Goal: Transaction & Acquisition: Purchase product/service

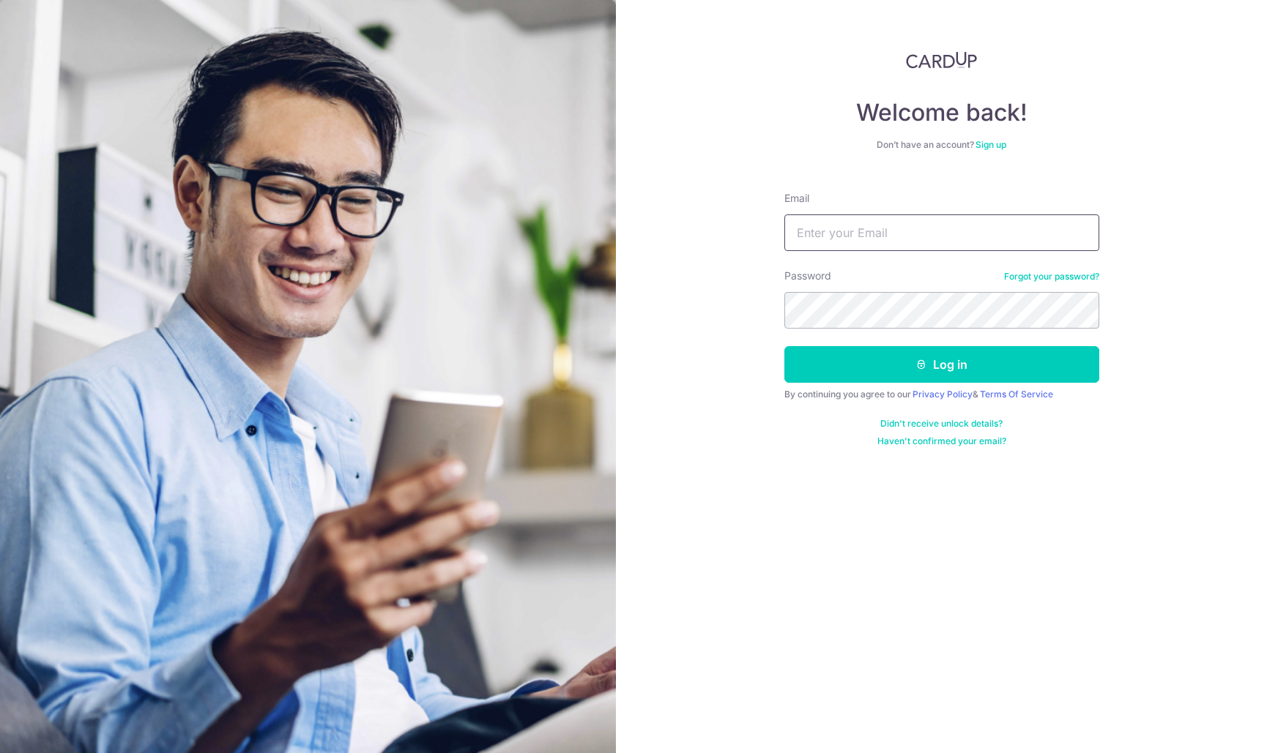
click at [802, 237] on input "Email" at bounding box center [941, 233] width 315 height 37
type input "[EMAIL_ADDRESS][DOMAIN_NAME]"
click at [941, 365] on button "Log in" at bounding box center [941, 364] width 315 height 37
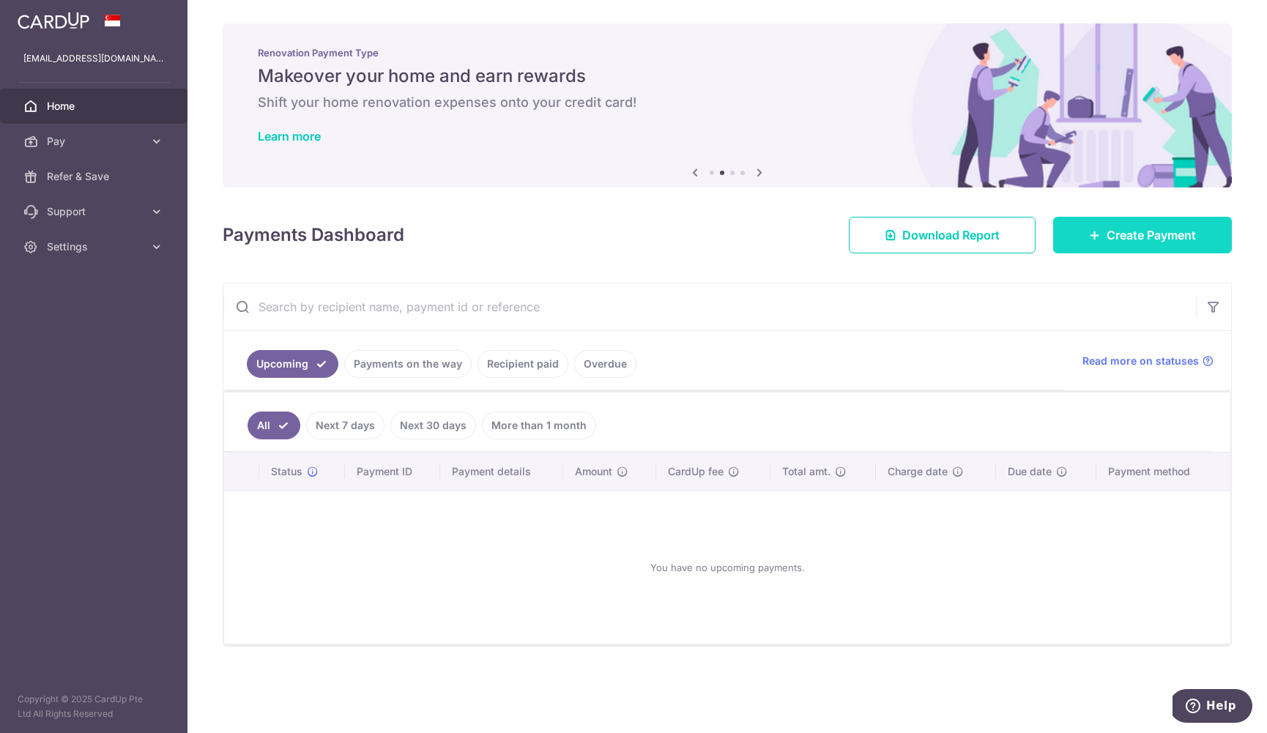
click at [1145, 231] on span "Create Payment" at bounding box center [1150, 235] width 89 height 18
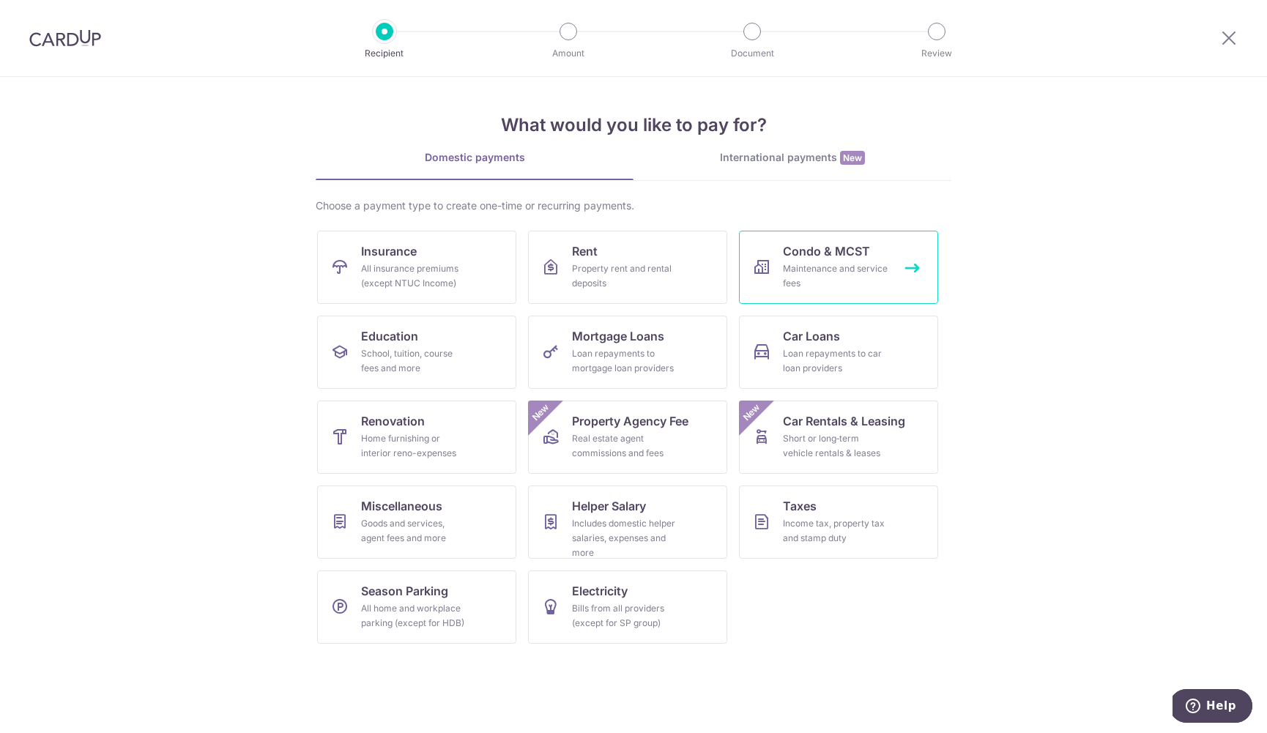
click at [868, 250] on span "Condo & MCST" at bounding box center [826, 251] width 87 height 18
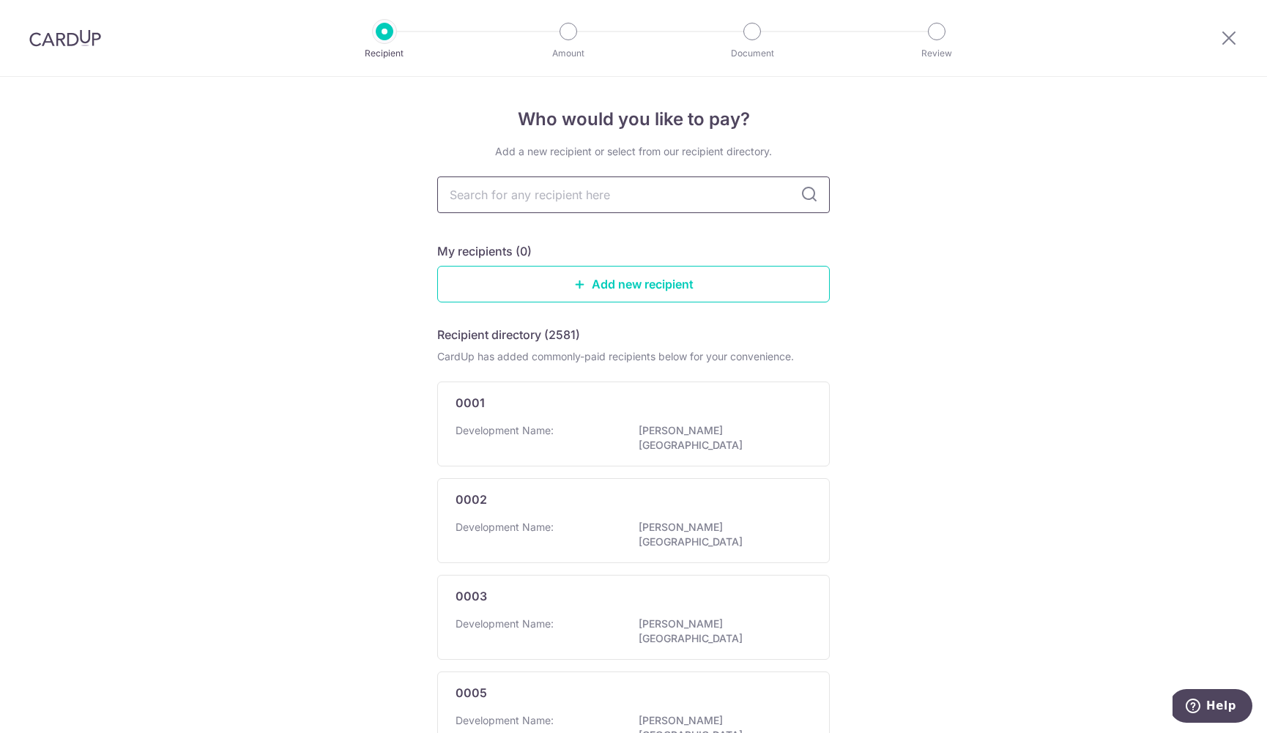
click at [685, 202] on input "text" at bounding box center [633, 194] width 392 height 37
type input "sims urban"
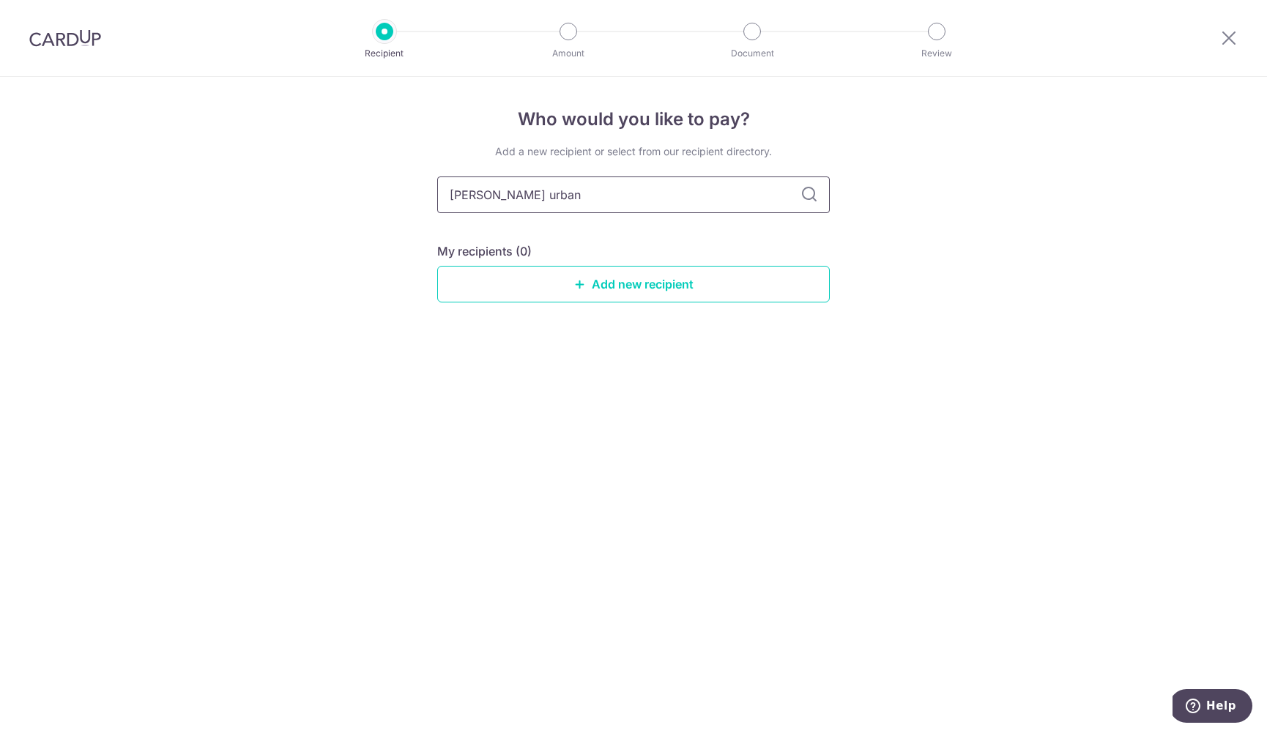
click at [656, 191] on input "sims urban" at bounding box center [633, 194] width 392 height 37
drag, startPoint x: 584, startPoint y: 183, endPoint x: 385, endPoint y: 183, distance: 199.2
click at [385, 183] on div "Who would you like to pay? Add a new recipient or select from our recipient dir…" at bounding box center [633, 405] width 1267 height 656
drag, startPoint x: 563, startPoint y: 199, endPoint x: 396, endPoint y: 194, distance: 167.0
click at [396, 194] on div "Who would you like to pay? Add a new recipient or select from our recipient dir…" at bounding box center [633, 405] width 1267 height 656
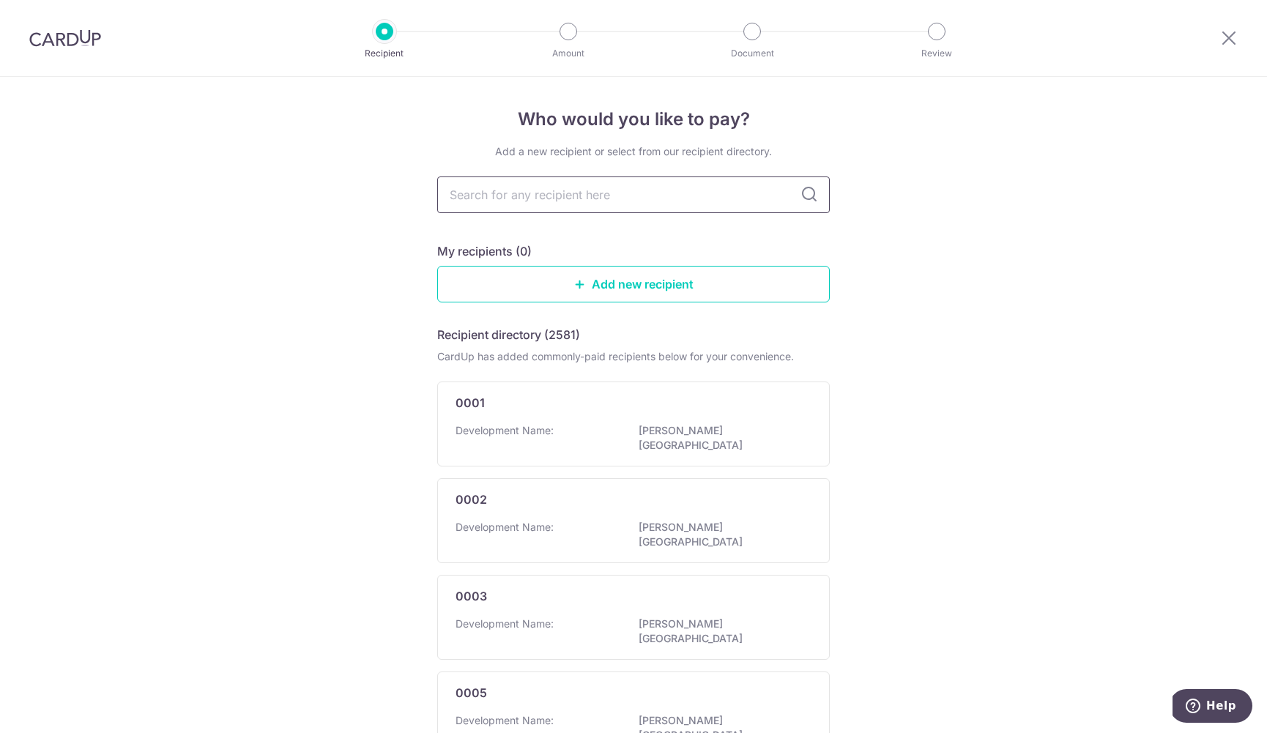
click at [563, 194] on input "text" at bounding box center [633, 194] width 392 height 37
type input "sims urban oasis"
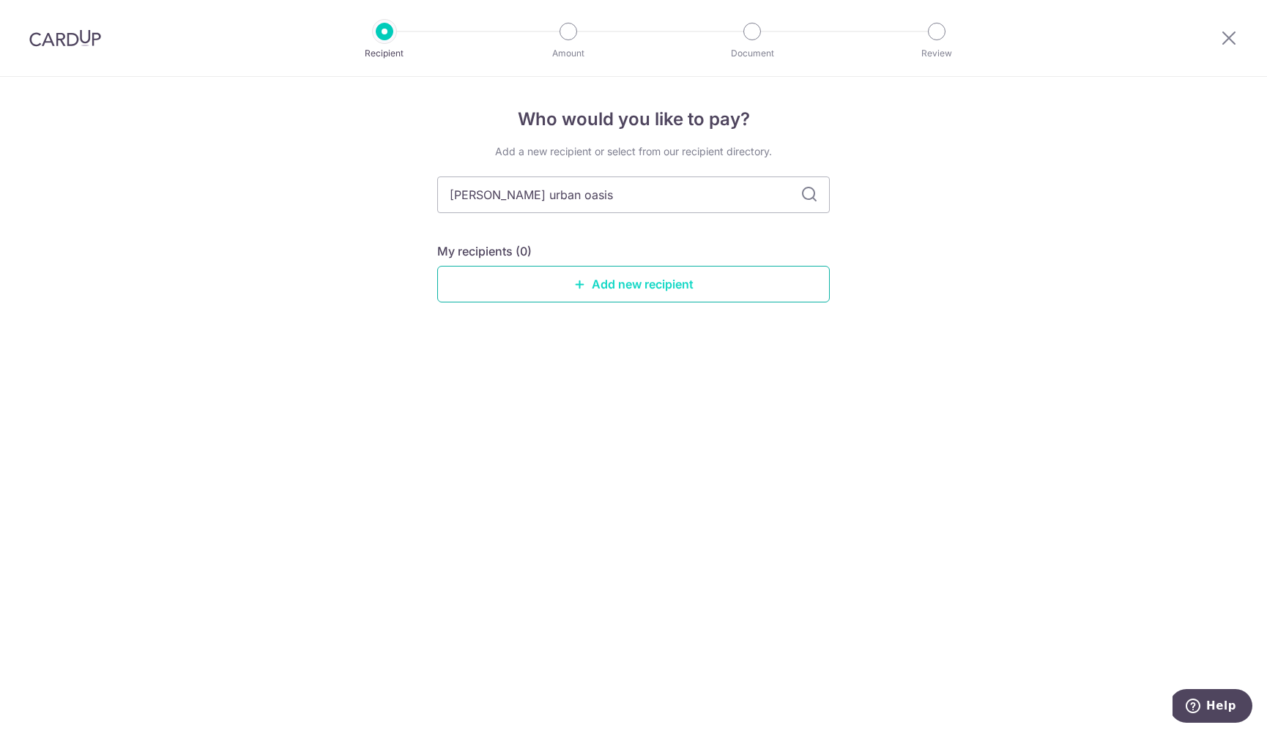
click at [606, 287] on link "Add new recipient" at bounding box center [633, 284] width 392 height 37
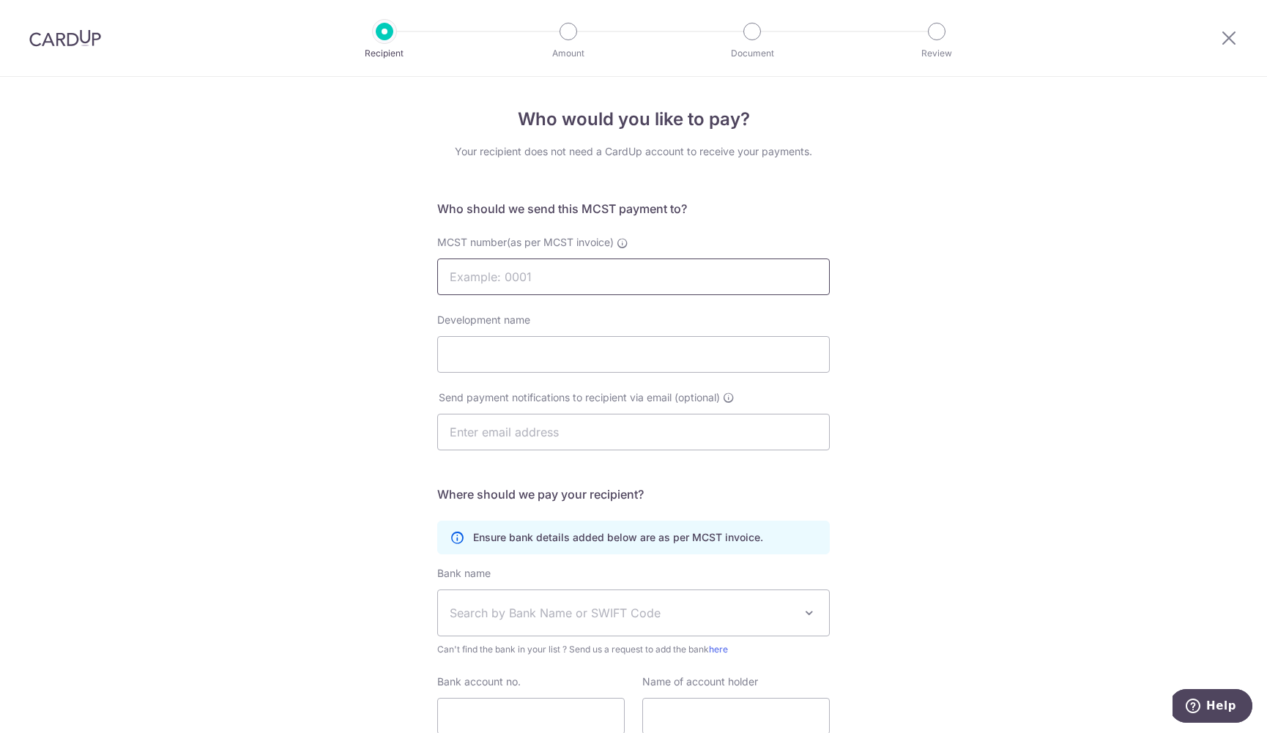
click at [598, 281] on input "MCST number(as per MCST invoice)" at bounding box center [633, 276] width 392 height 37
type input "4619"
click at [830, 289] on div "MCST number(as per MCST invoice) 4619" at bounding box center [633, 265] width 410 height 60
click at [856, 299] on div "Who would you like to pay? Your recipient does not need a CardUp account to rec…" at bounding box center [633, 464] width 1267 height 775
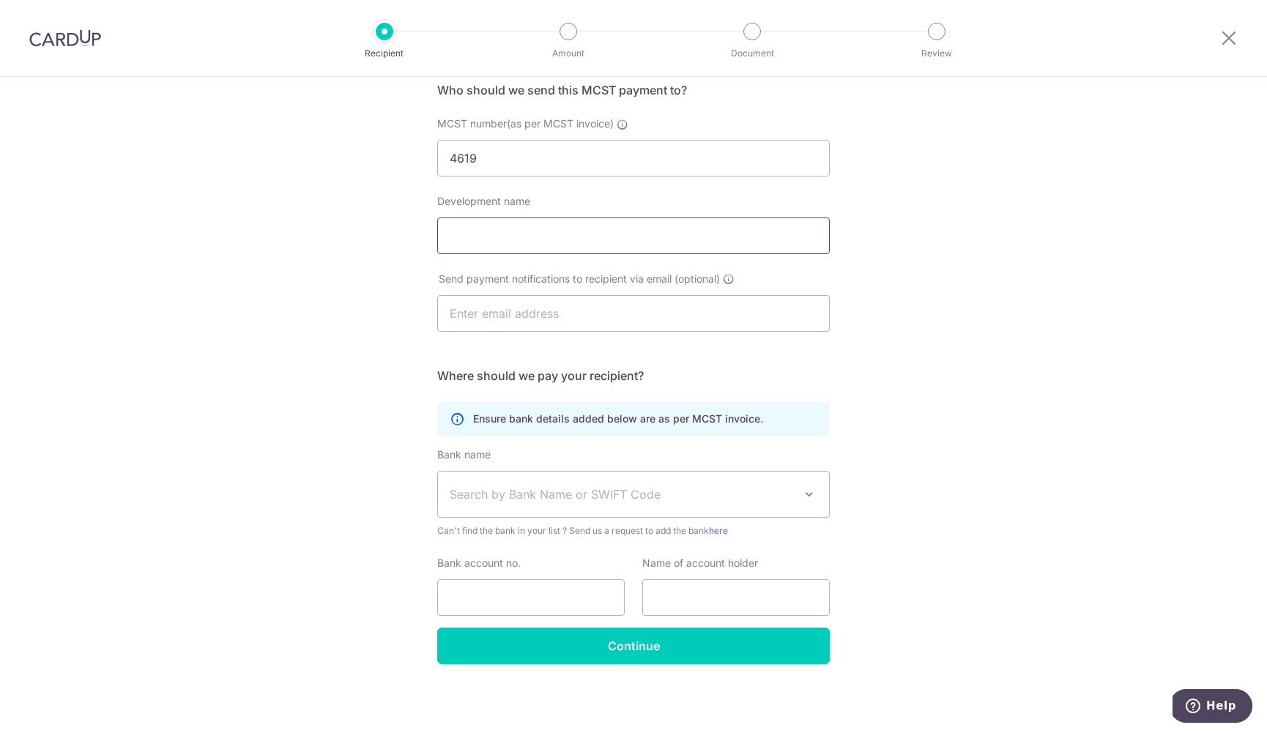
scroll to position [92, 0]
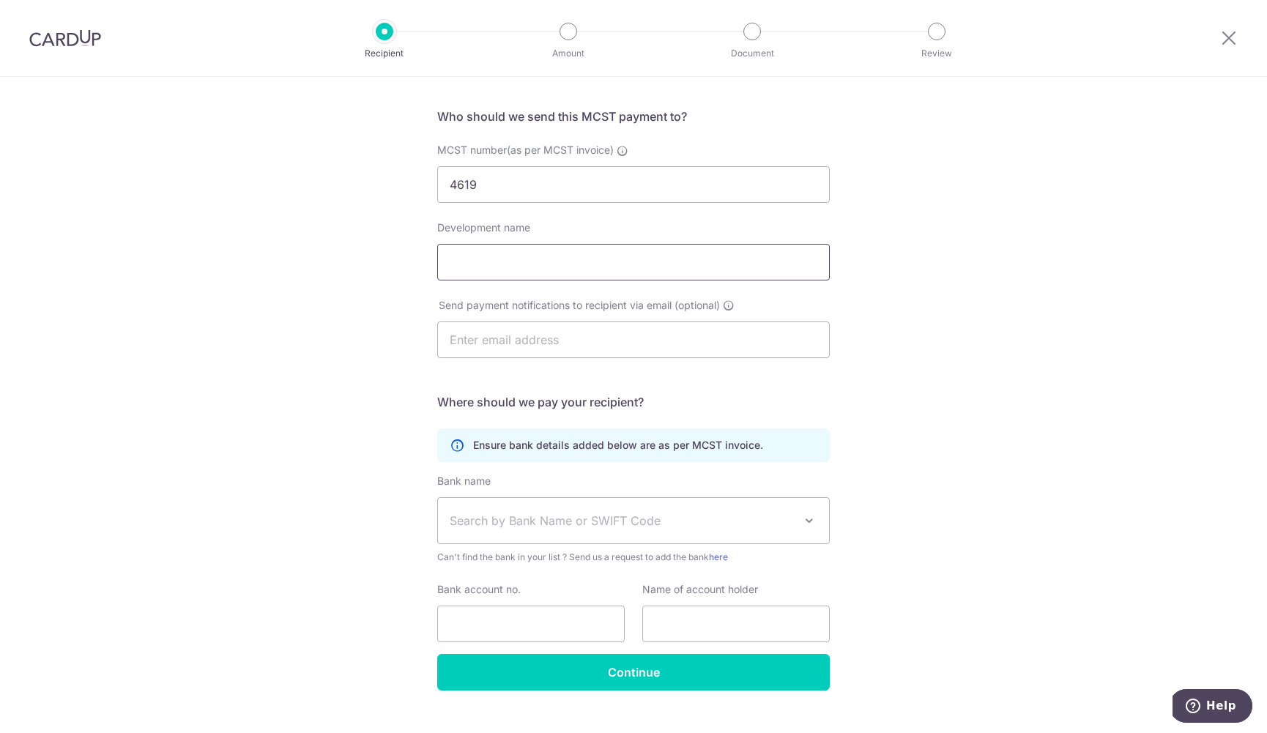
click at [578, 263] on input "Development name" at bounding box center [633, 262] width 392 height 37
type input "Sims Urban Oasis"
type input "tanliming.tlm@gmail.com"
click at [833, 439] on div "Who would you like to pay? Your recipient does not need a CardUp account to rec…" at bounding box center [633, 372] width 1267 height 775
click at [729, 506] on span "Search by Bank Name or SWIFT Code" at bounding box center [633, 520] width 391 height 45
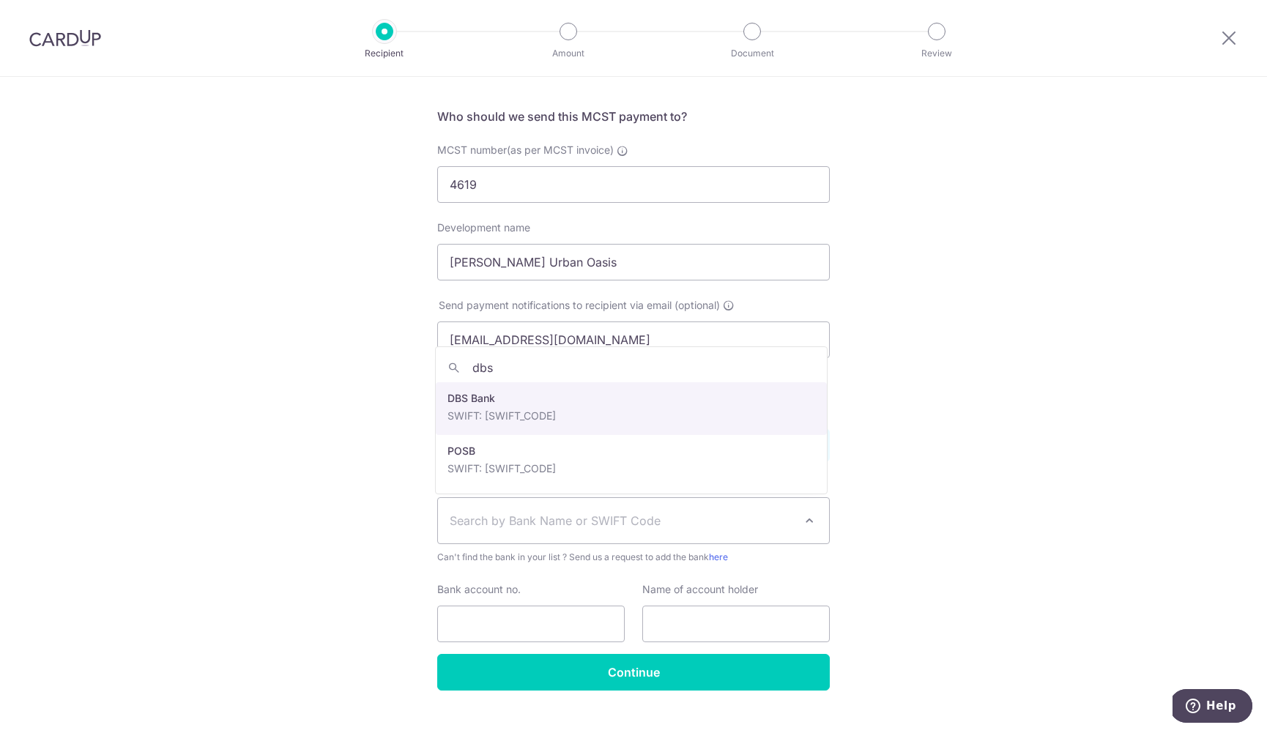
type input "dbs"
select select "6"
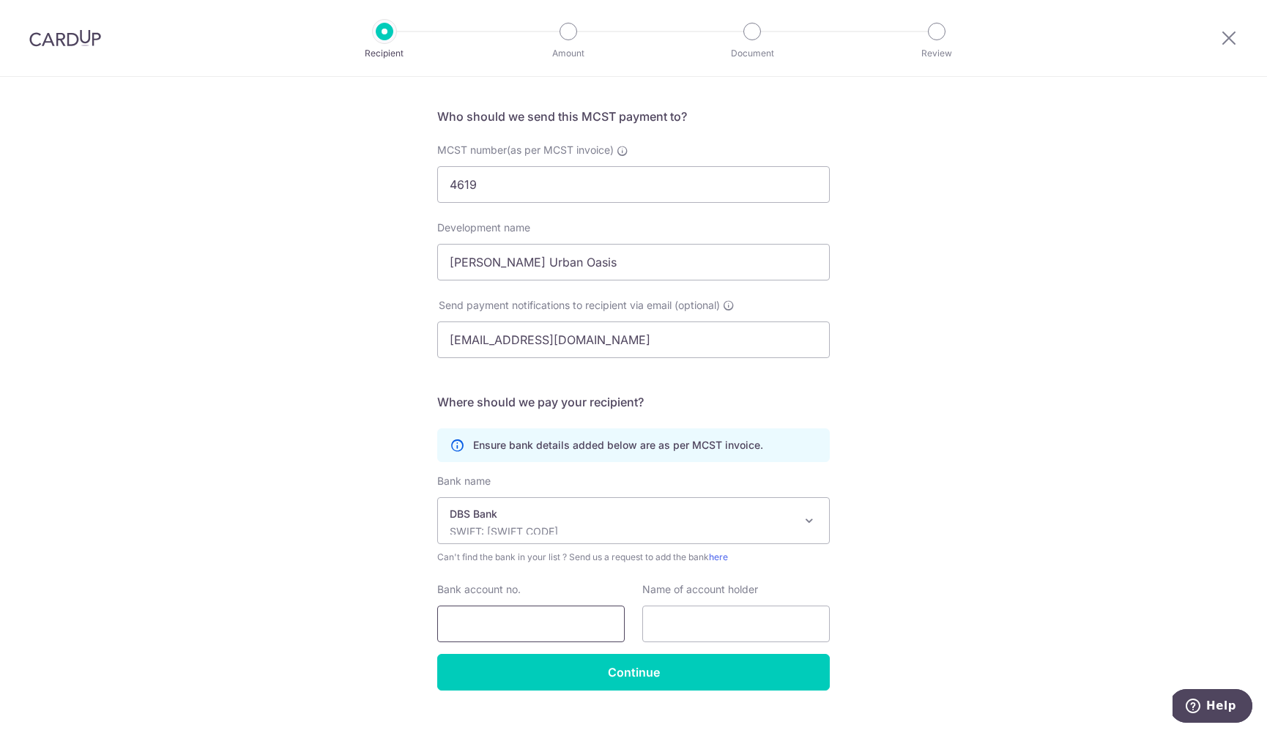
click at [526, 613] on input "Bank account no." at bounding box center [530, 624] width 187 height 37
type input "0720056299"
type input "MCST PLAN NO 4619"
click at [928, 604] on div "Who would you like to pay? Your recipient does not need a CardUp account to rec…" at bounding box center [633, 372] width 1267 height 775
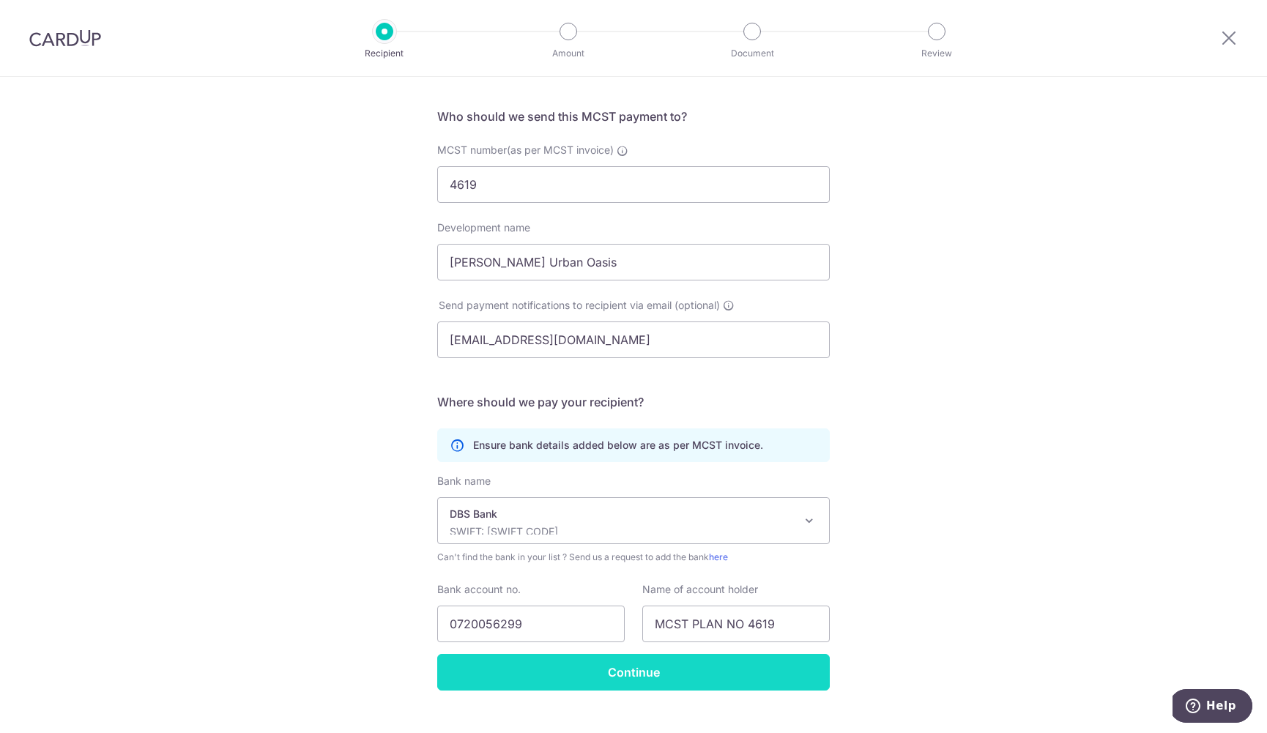
click at [625, 684] on input "Continue" at bounding box center [633, 672] width 392 height 37
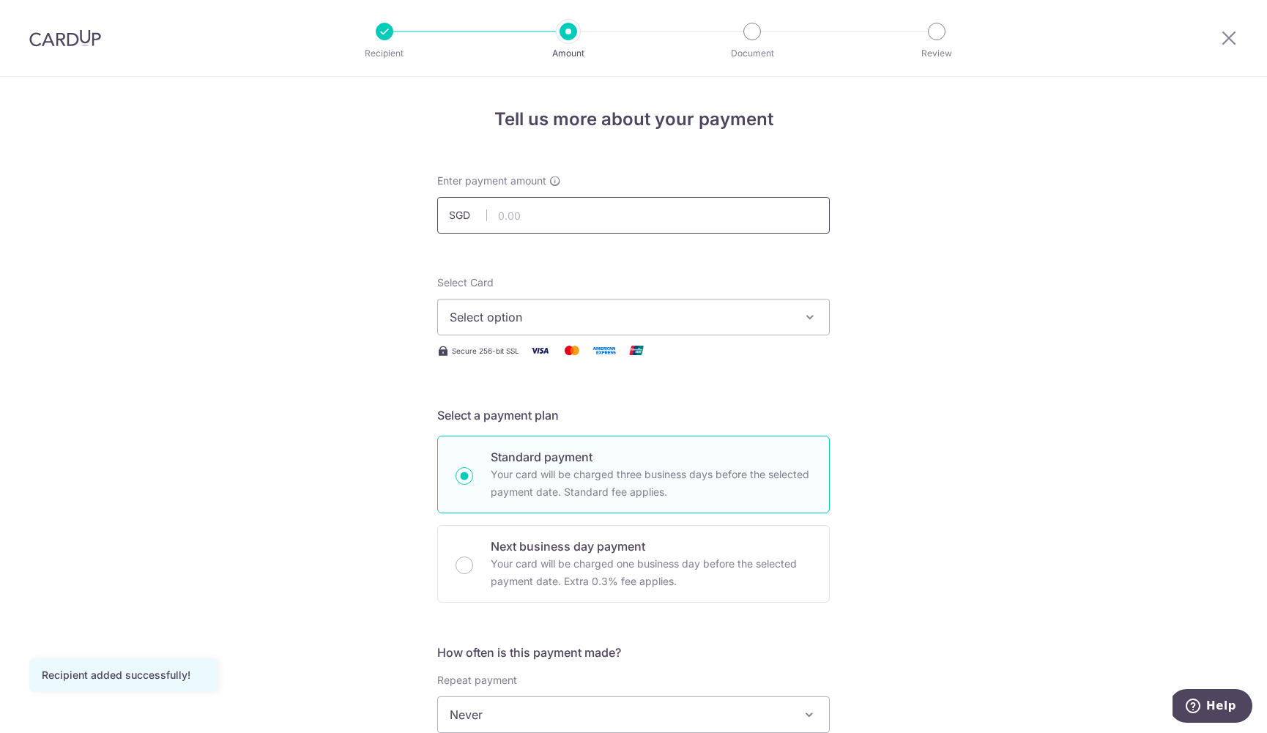
click at [625, 215] on input "text" at bounding box center [633, 215] width 392 height 37
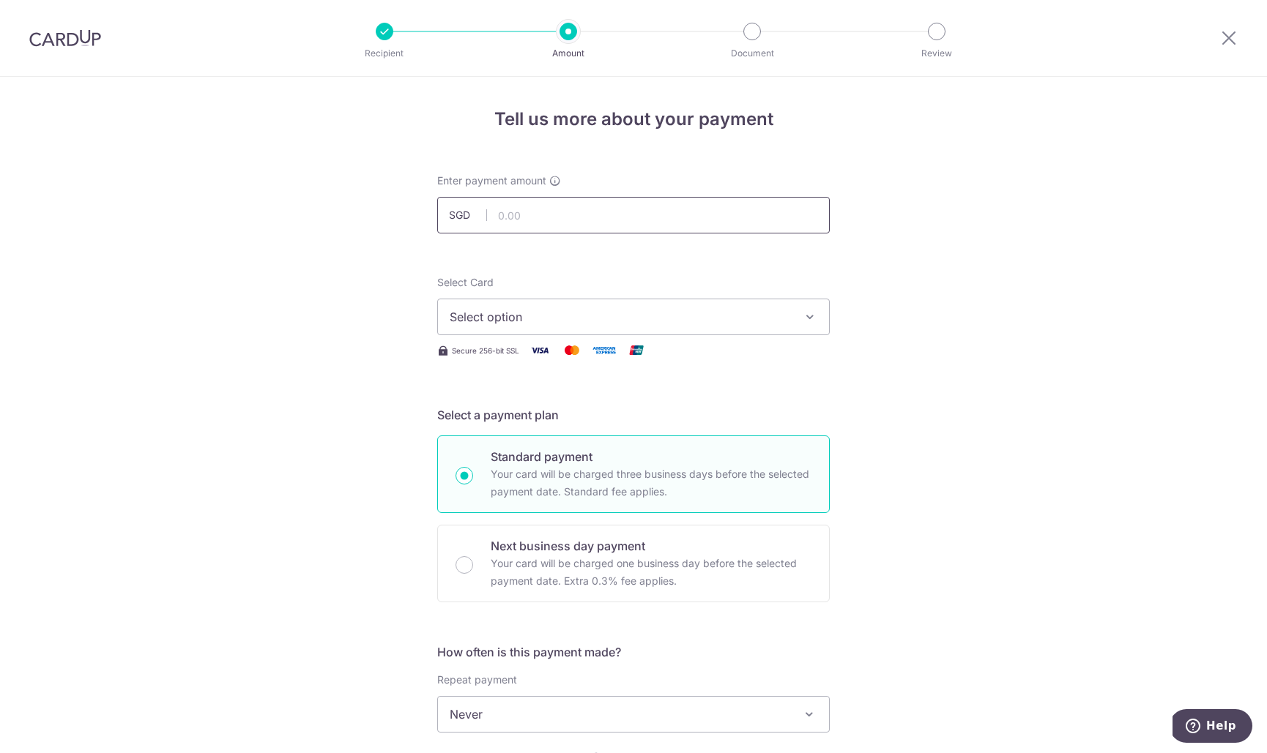
click at [720, 219] on input "text" at bounding box center [633, 215] width 392 height 37
type input "773.52"
drag, startPoint x: 595, startPoint y: 2, endPoint x: 764, endPoint y: 308, distance: 349.1
click at [764, 308] on button "Select option" at bounding box center [633, 317] width 392 height 37
click at [540, 423] on span "**** 5063" at bounding box center [634, 422] width 368 height 18
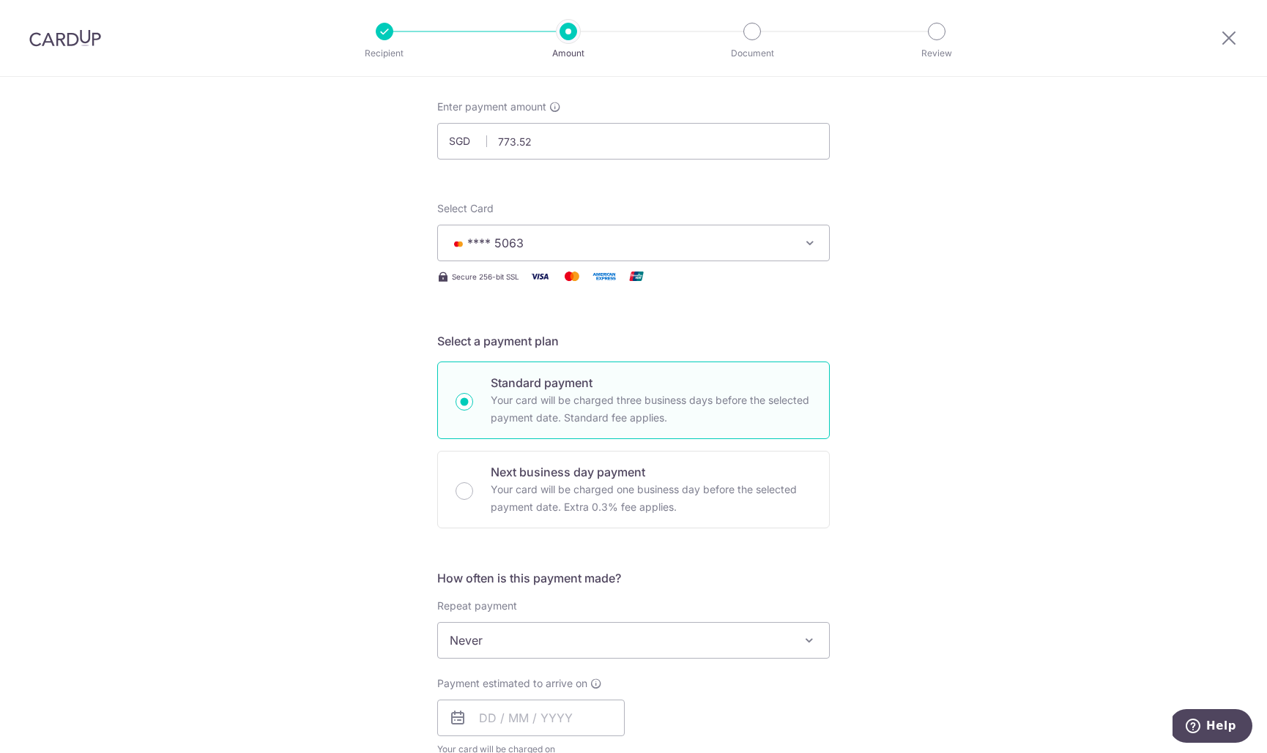
scroll to position [229, 0]
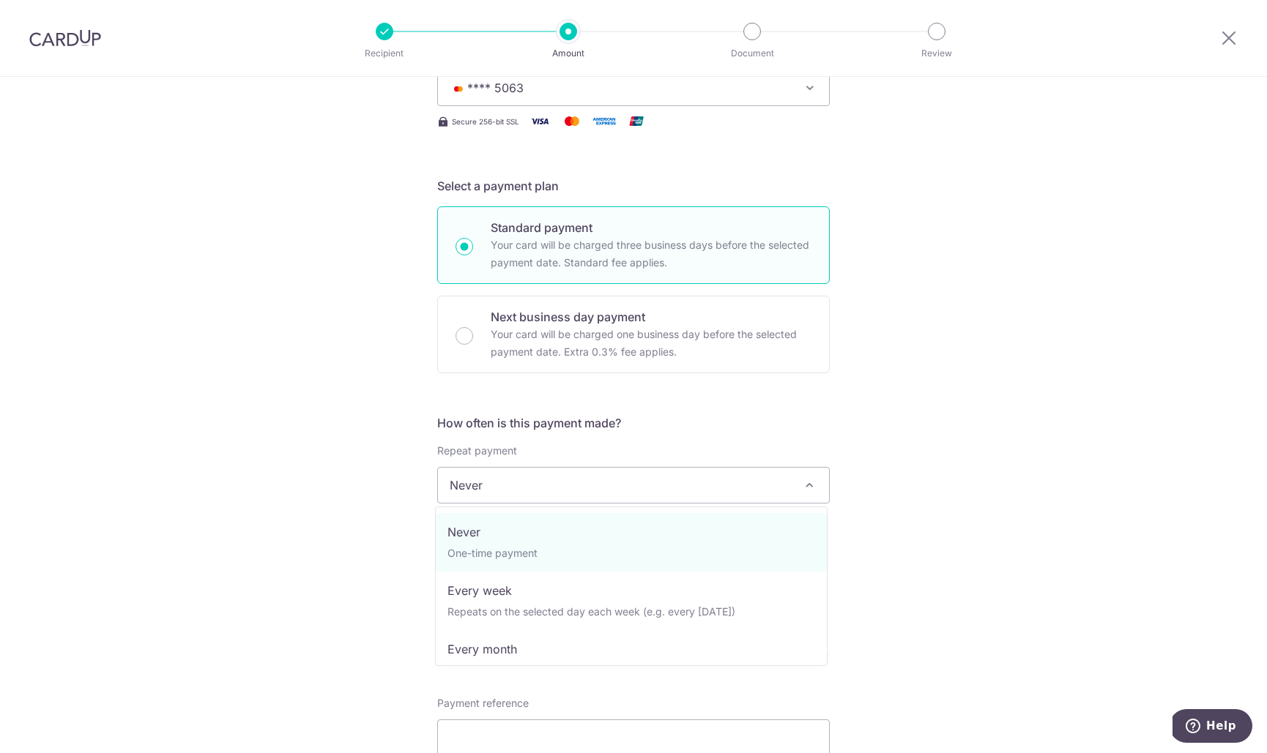
click at [681, 488] on span "Never" at bounding box center [633, 485] width 391 height 35
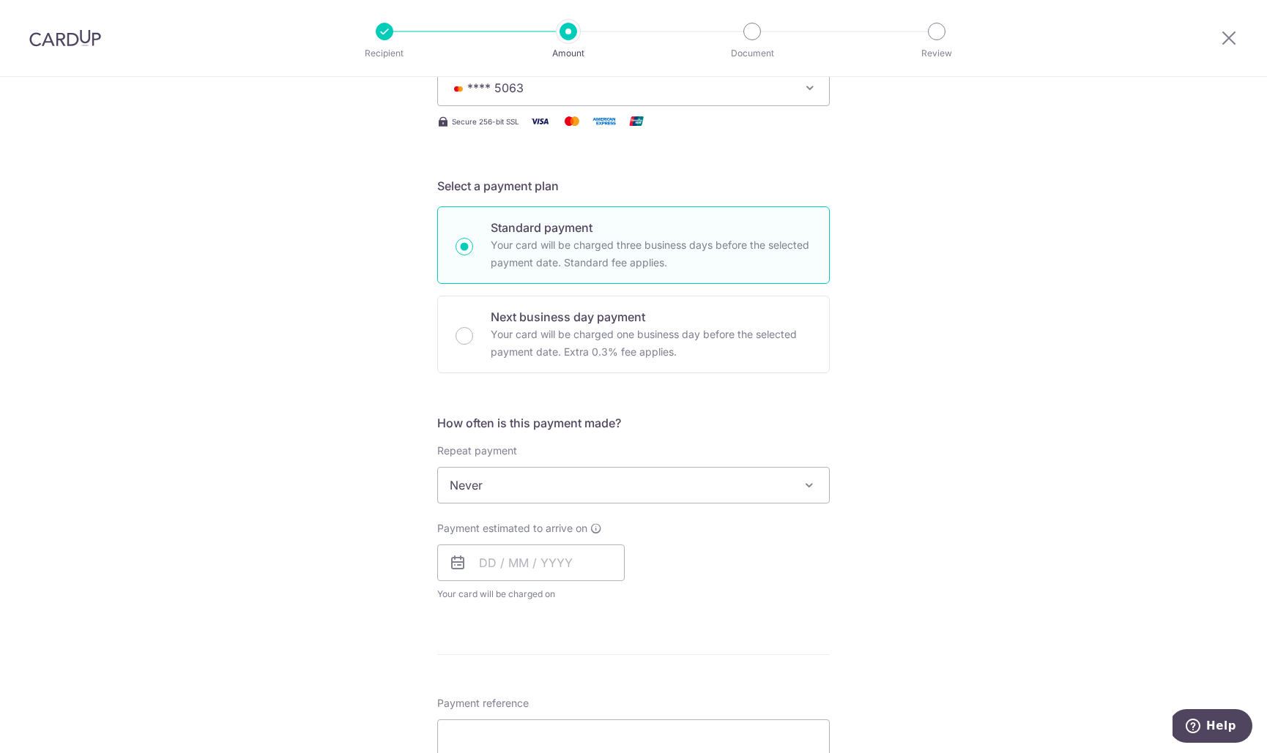
click at [888, 478] on div "Tell us more about your payment Enter payment amount SGD 773.52 773.52 Recipien…" at bounding box center [633, 510] width 1267 height 1325
click at [543, 557] on input "text" at bounding box center [530, 563] width 187 height 37
drag, startPoint x: 540, startPoint y: 423, endPoint x: 721, endPoint y: 559, distance: 225.4
click at [721, 559] on div "Payment estimated to arrive on Prev Next Oct Nov Dec 2025 2026 2027 2028 2029 2…" at bounding box center [633, 561] width 410 height 81
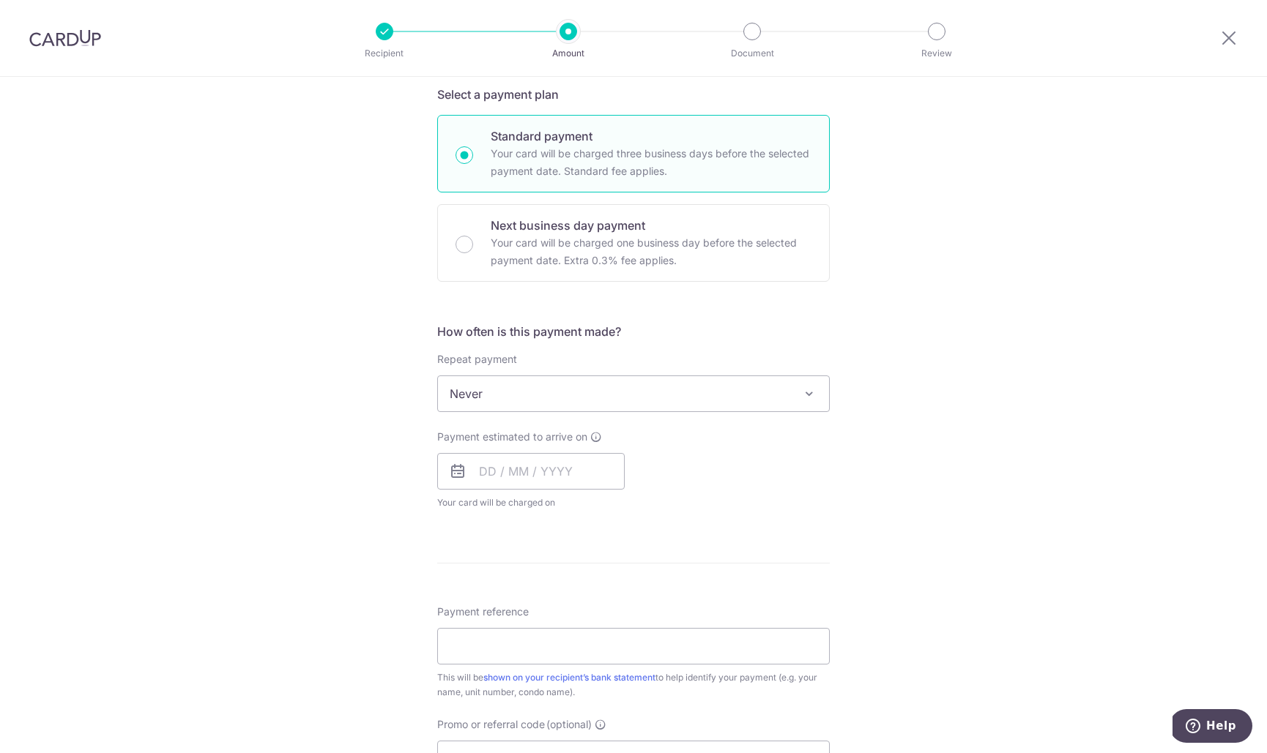
scroll to position [432, 0]
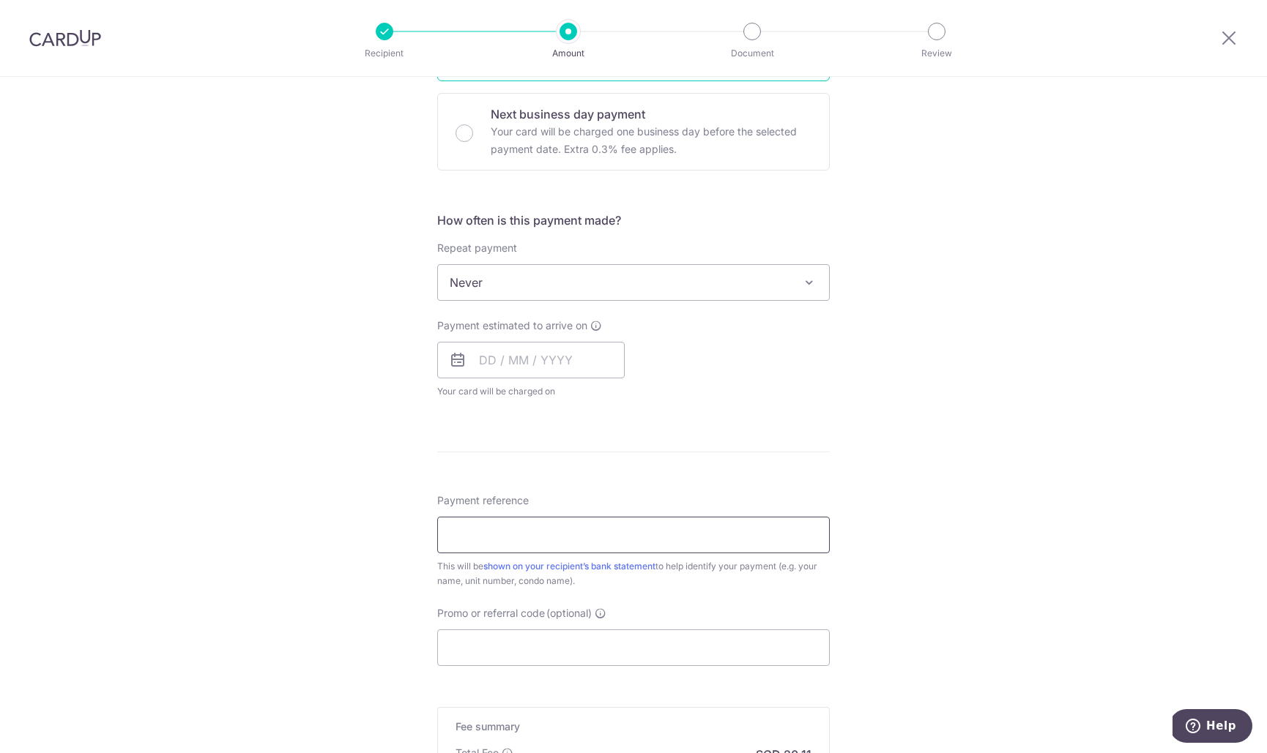
click at [695, 537] on input "Payment reference" at bounding box center [633, 535] width 392 height 37
click at [491, 531] on input "BLK2, £13-06" at bounding box center [633, 535] width 392 height 37
type input "BLK2, #13-06"
click at [547, 655] on input "Promo or referral code (optional)" at bounding box center [633, 651] width 392 height 37
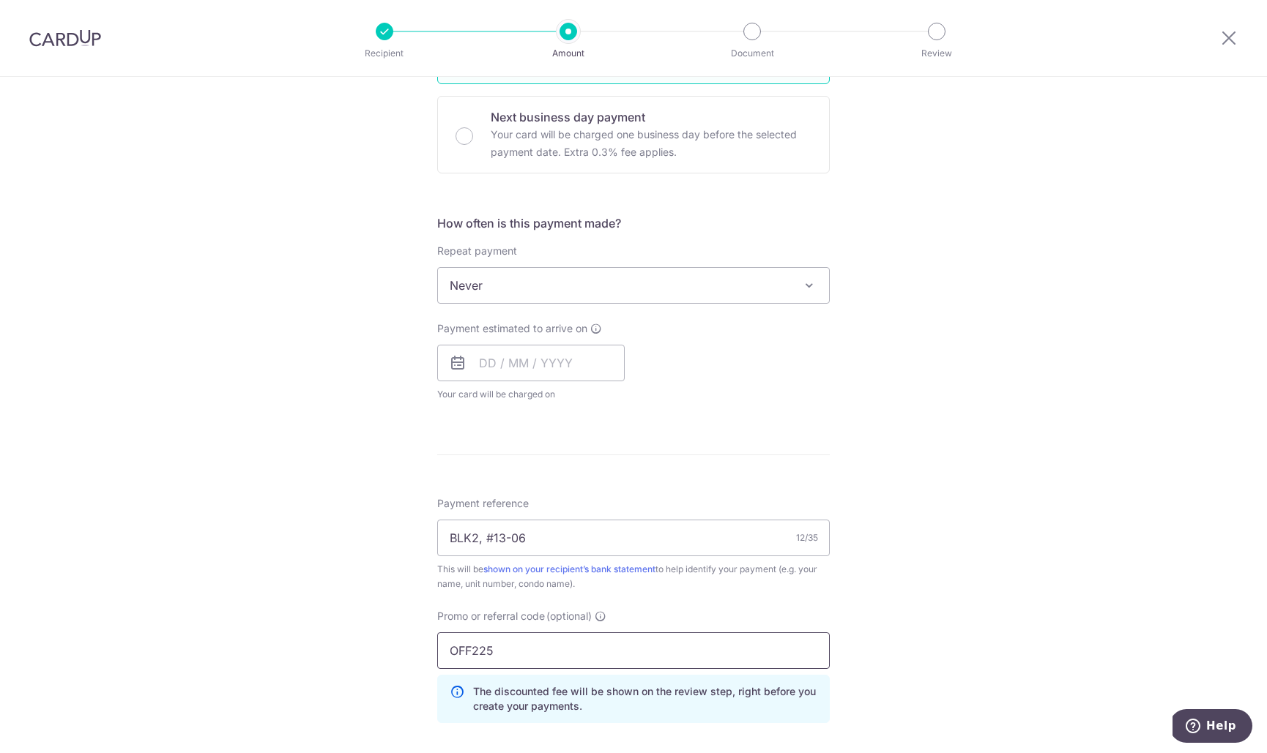
type input "OFF225"
click at [831, 631] on div "Promo or referral code (optional) OFF225 The discounted fee will be shown on th…" at bounding box center [633, 672] width 410 height 126
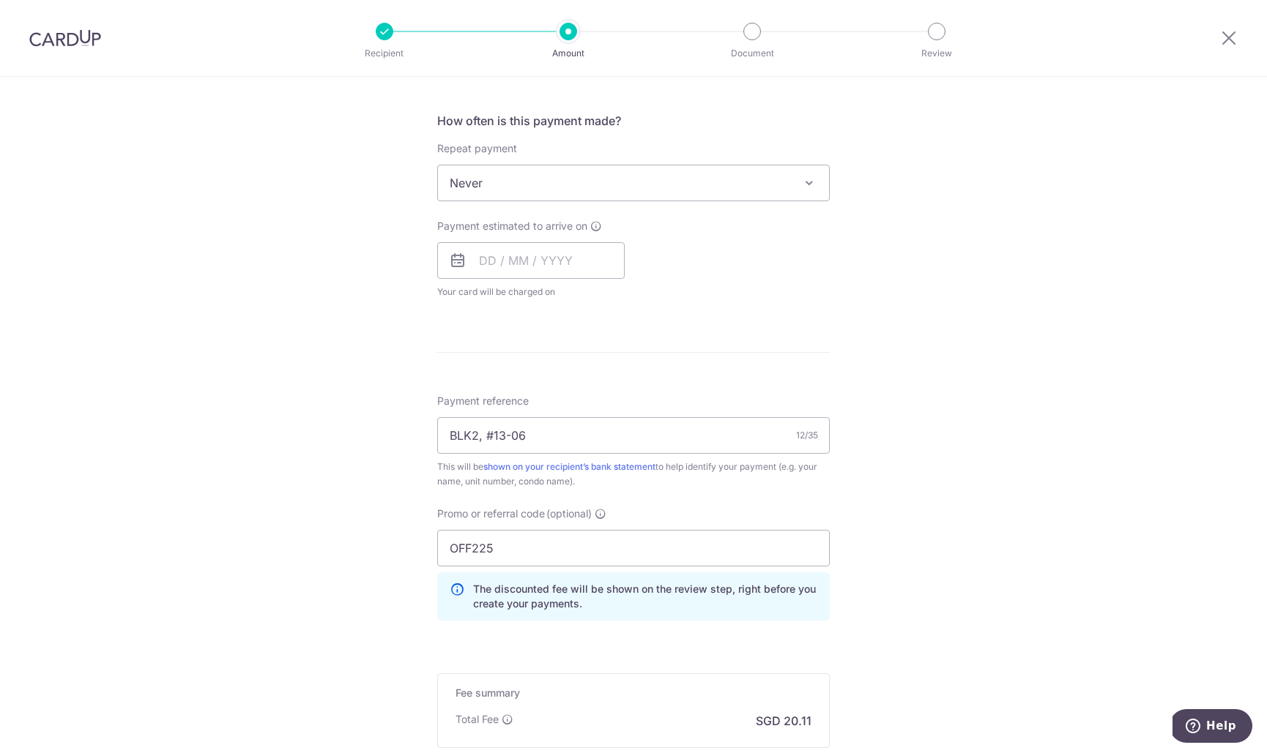
scroll to position [734, 0]
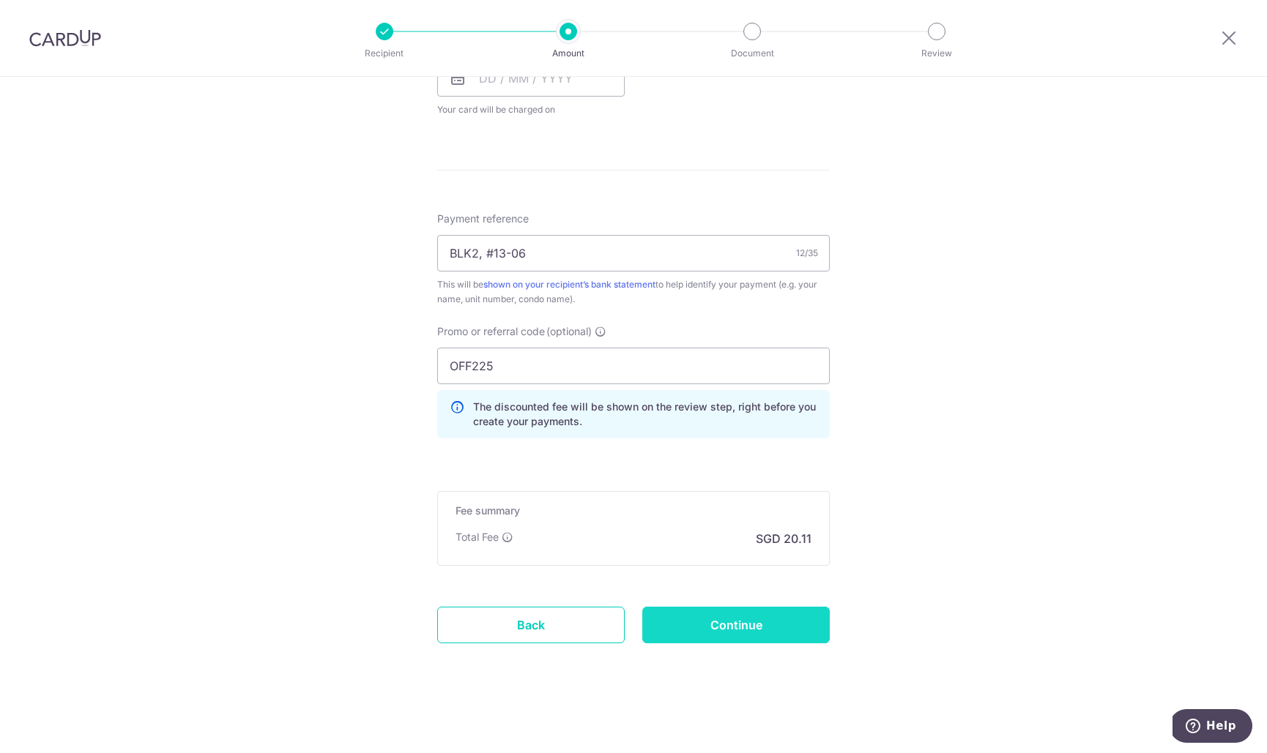
click at [693, 607] on input "Continue" at bounding box center [735, 625] width 187 height 37
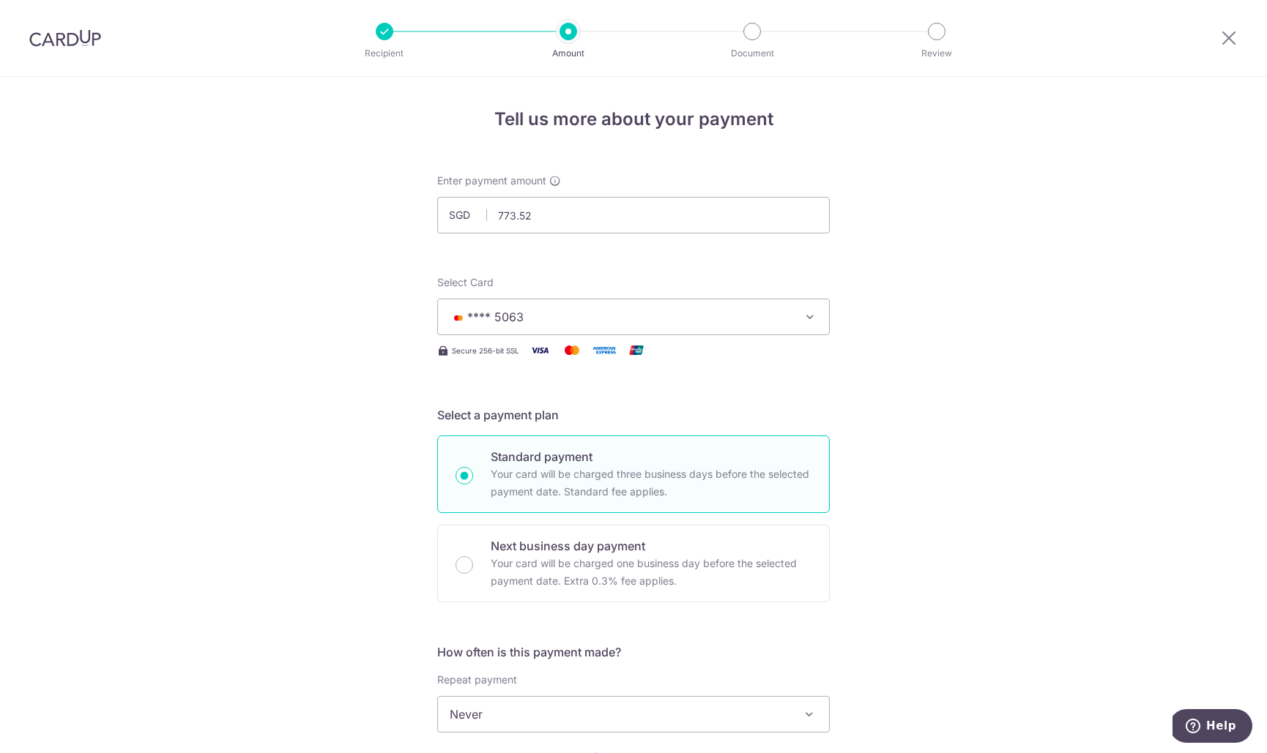
scroll to position [740, 0]
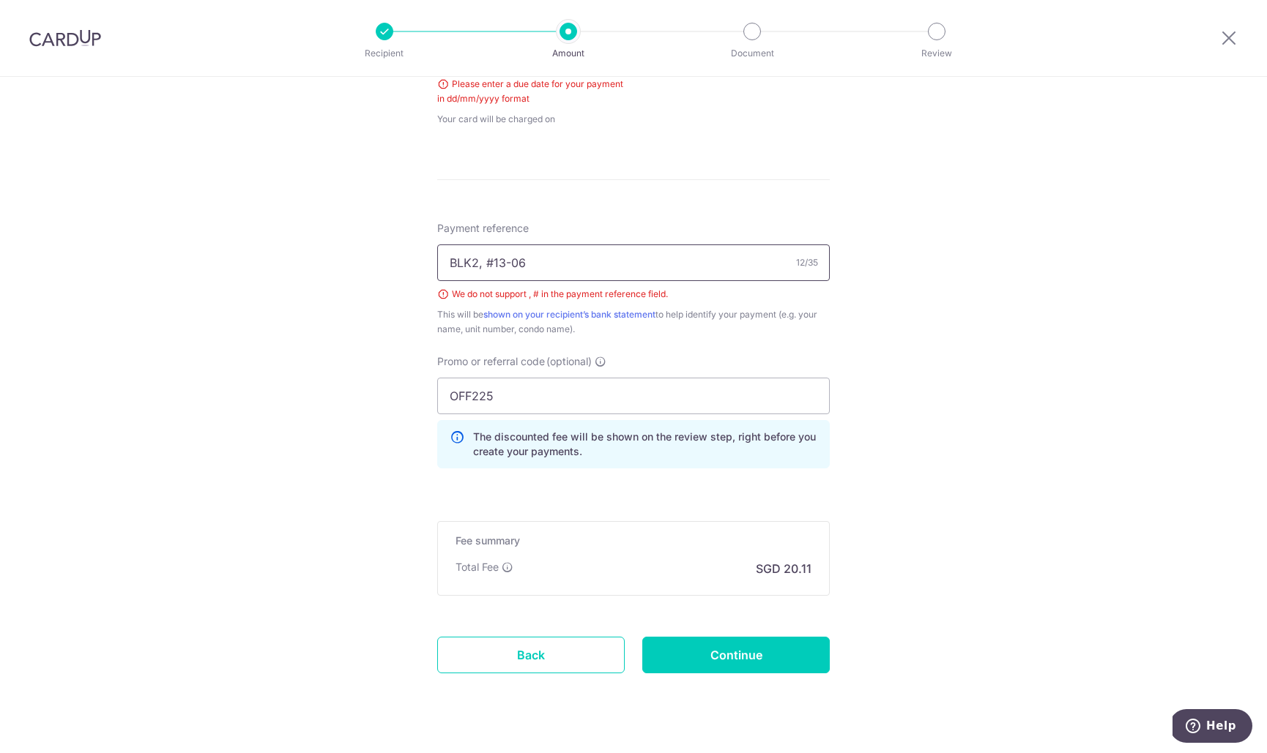
click at [491, 259] on input "BLK2, #13-06" at bounding box center [633, 263] width 392 height 37
type input "BLK2, 13-06"
click at [886, 354] on div "Tell us more about your payment Enter payment amount SGD 773.52 773.52 Select C…" at bounding box center [633, 60] width 1267 height 1446
click at [736, 659] on input "Continue" at bounding box center [735, 655] width 187 height 37
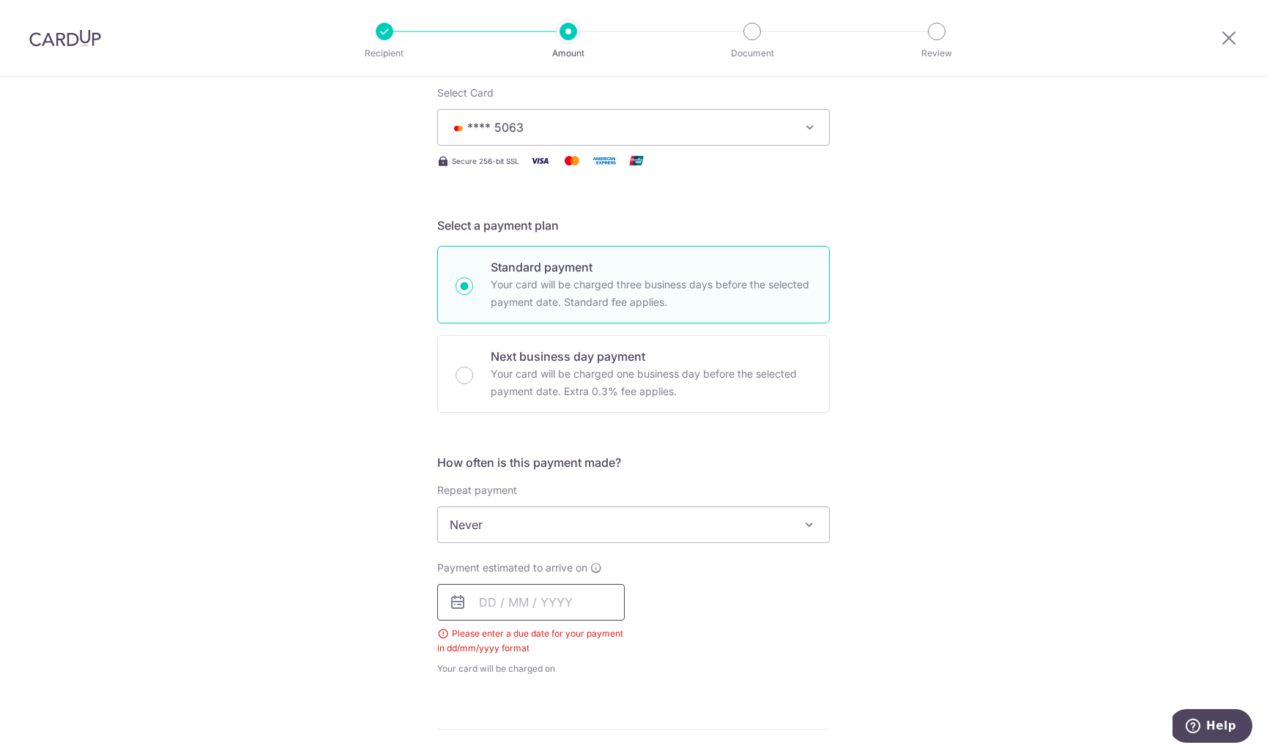
scroll to position [182, 0]
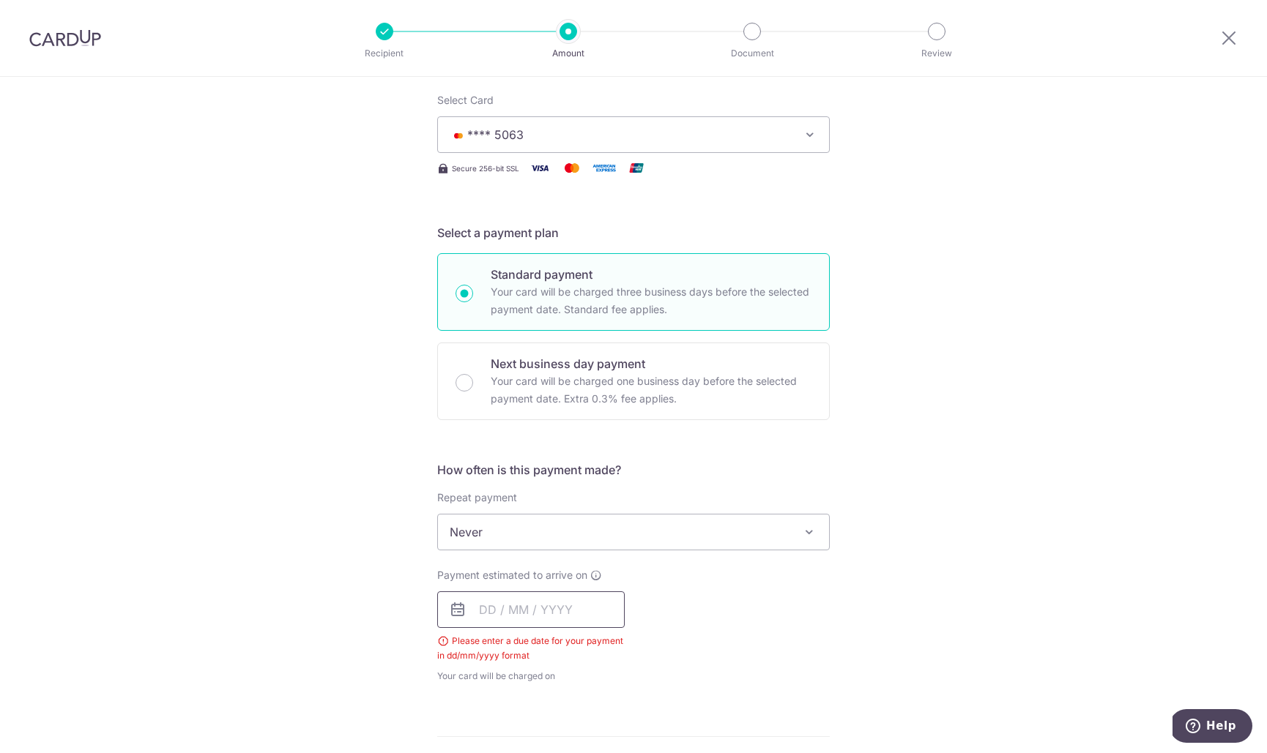
click at [483, 609] on input "text" at bounding box center [530, 610] width 187 height 37
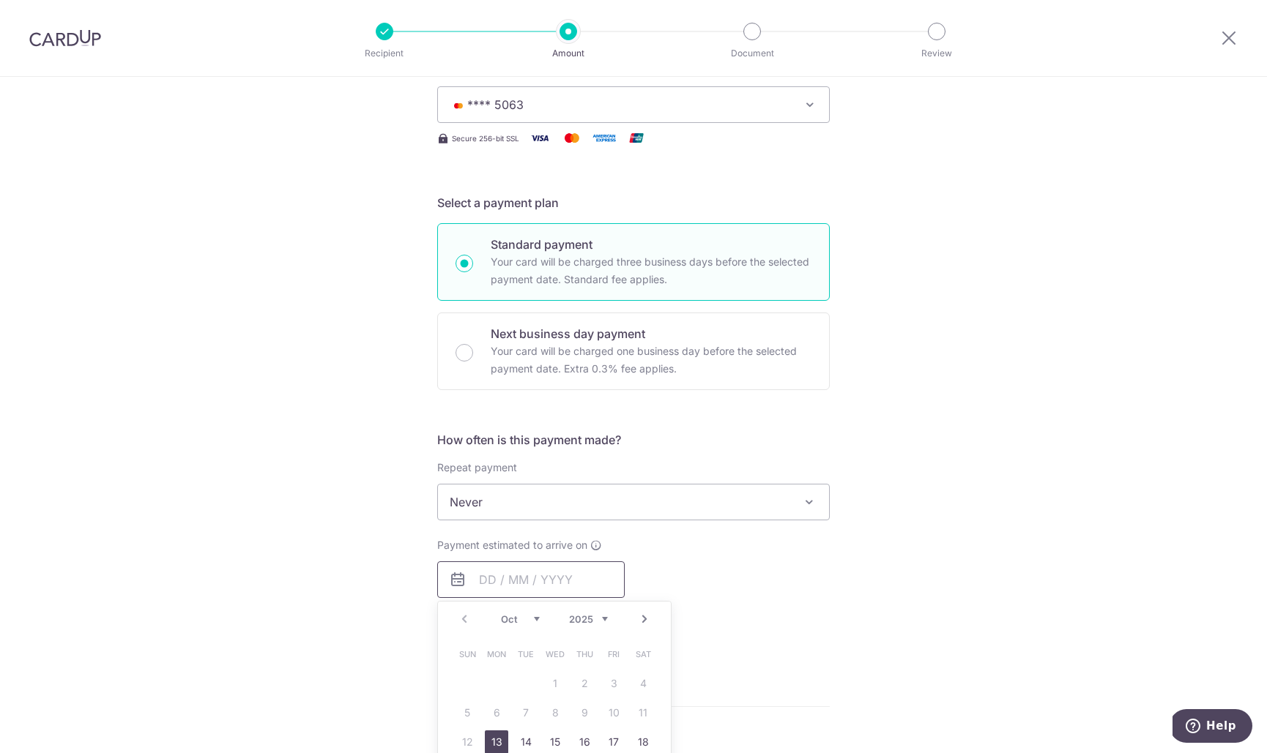
scroll to position [215, 0]
click at [494, 734] on link "13" at bounding box center [496, 739] width 23 height 23
type input "[DATE]"
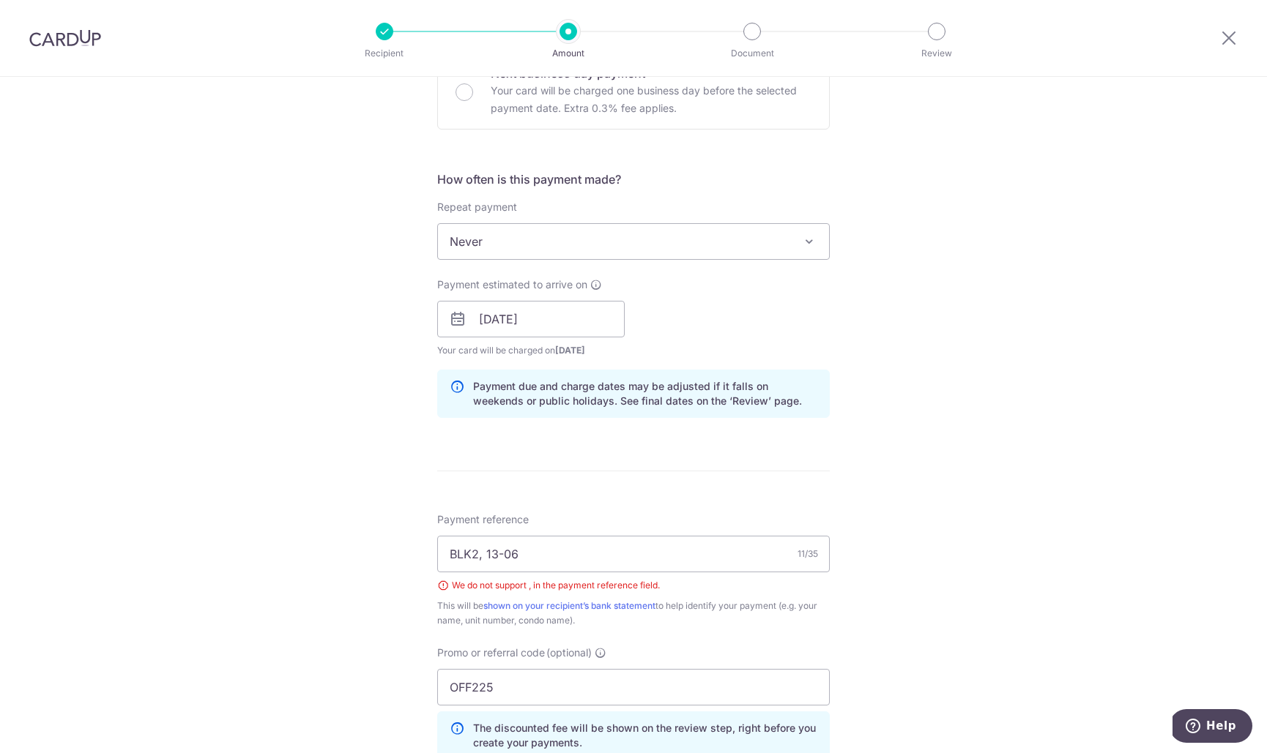
scroll to position [585, 0]
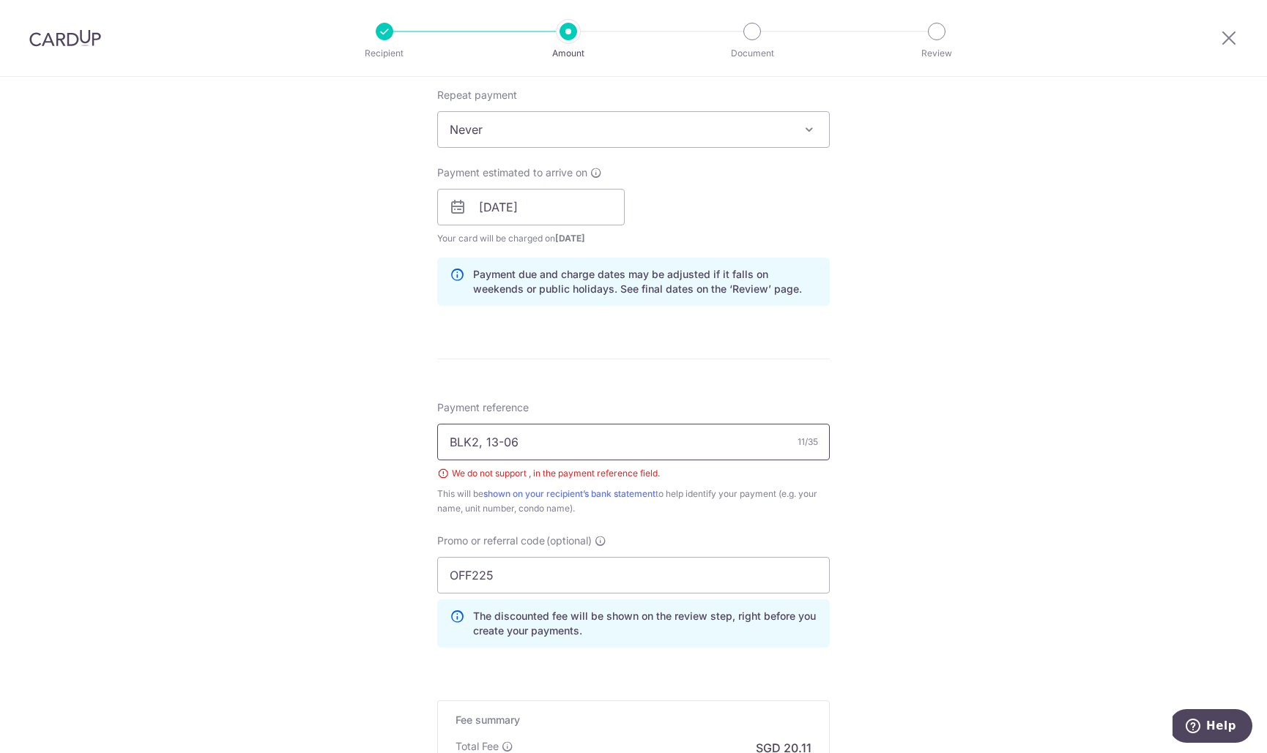
click at [480, 442] on input "BLK2, 13-06" at bounding box center [633, 442] width 392 height 37
click at [829, 496] on div "Tell us more about your payment Enter payment amount SGD 773.52 773.52 Select C…" at bounding box center [633, 227] width 1267 height 1471
click at [658, 451] on input "BLK2 13-06" at bounding box center [633, 442] width 392 height 37
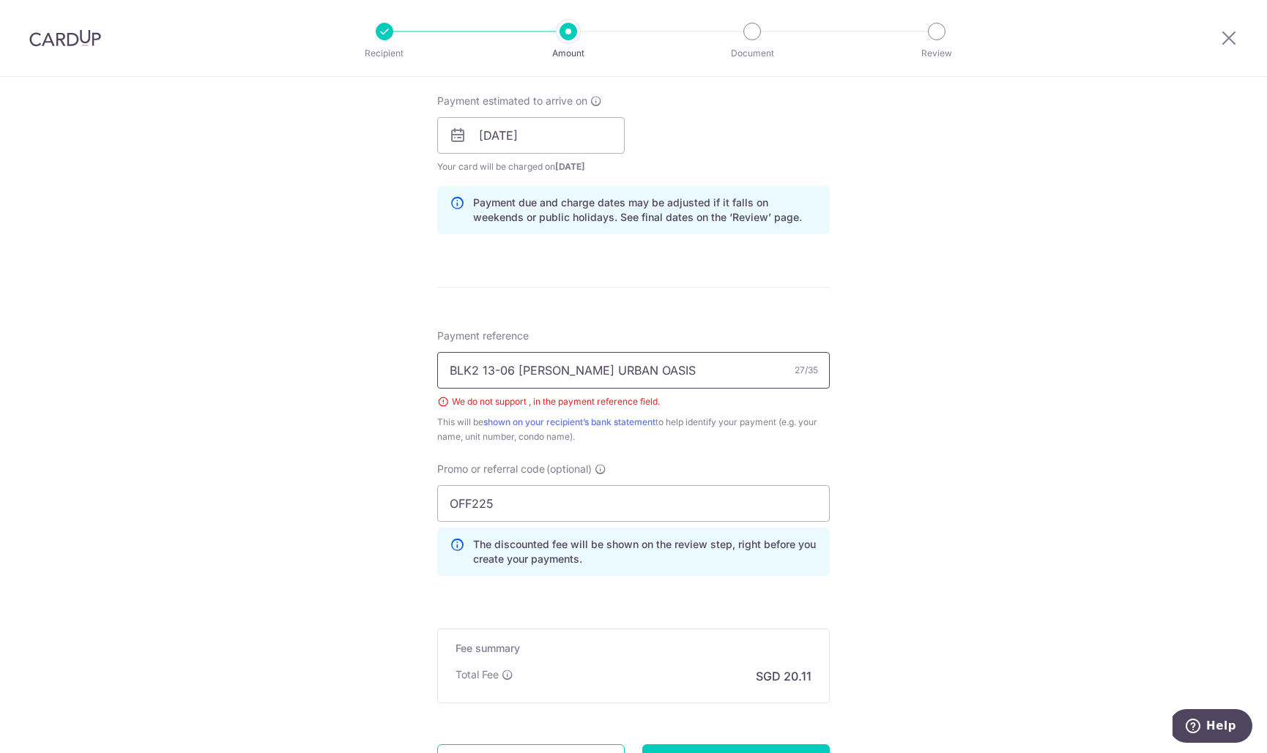
scroll to position [752, 0]
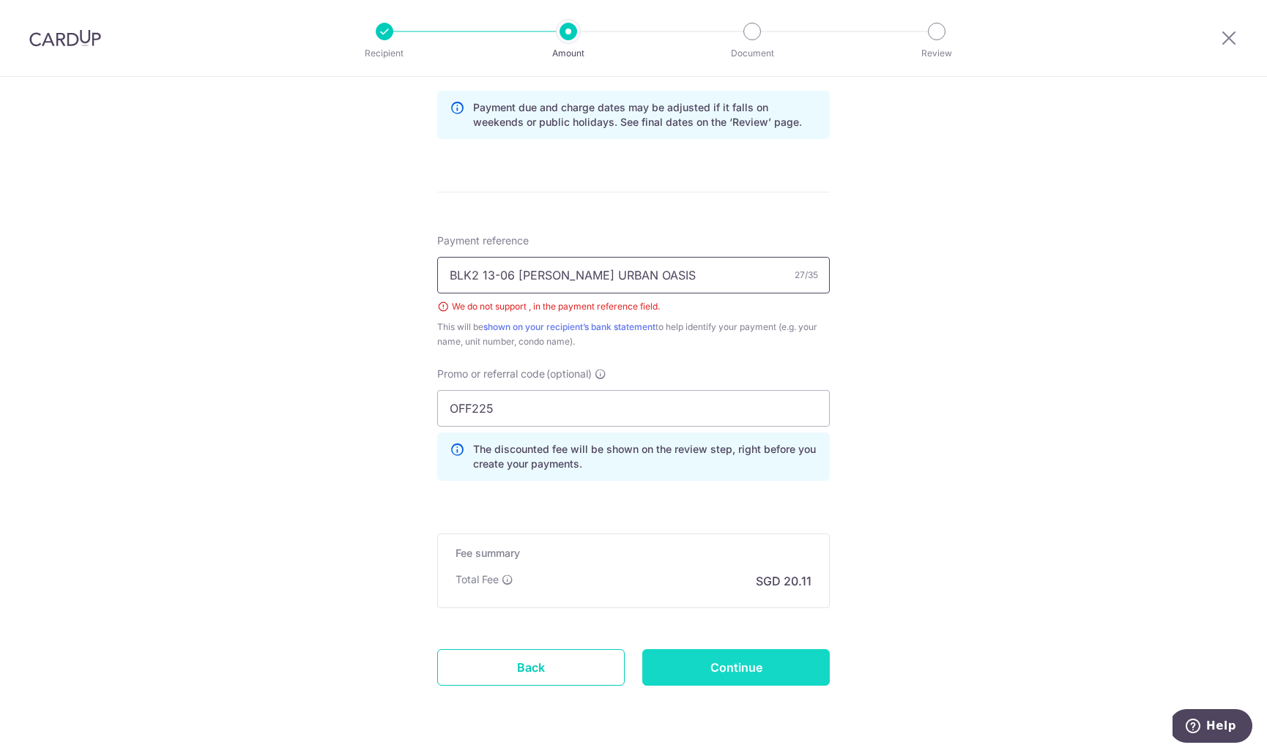
type input "BLK2 13-06 [PERSON_NAME] URBAN OASIS"
click at [770, 668] on input "Continue" at bounding box center [735, 668] width 187 height 37
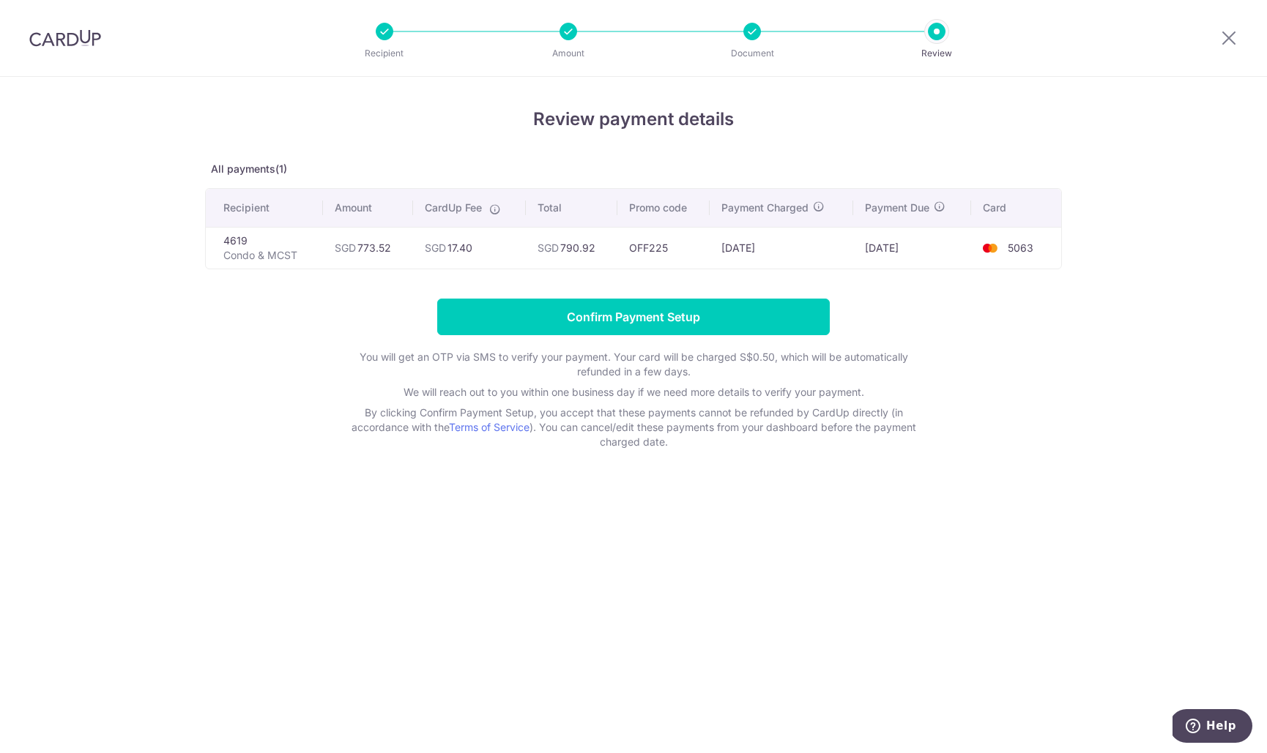
click at [751, 31] on div at bounding box center [752, 32] width 18 height 18
click at [620, 252] on td "OFF225" at bounding box center [663, 248] width 92 height 42
click at [412, 261] on td "SGD 773.52" at bounding box center [368, 248] width 90 height 42
click at [259, 261] on p "Condo & MCST" at bounding box center [267, 255] width 88 height 15
click at [249, 252] on p "Condo & MCST" at bounding box center [267, 255] width 88 height 15
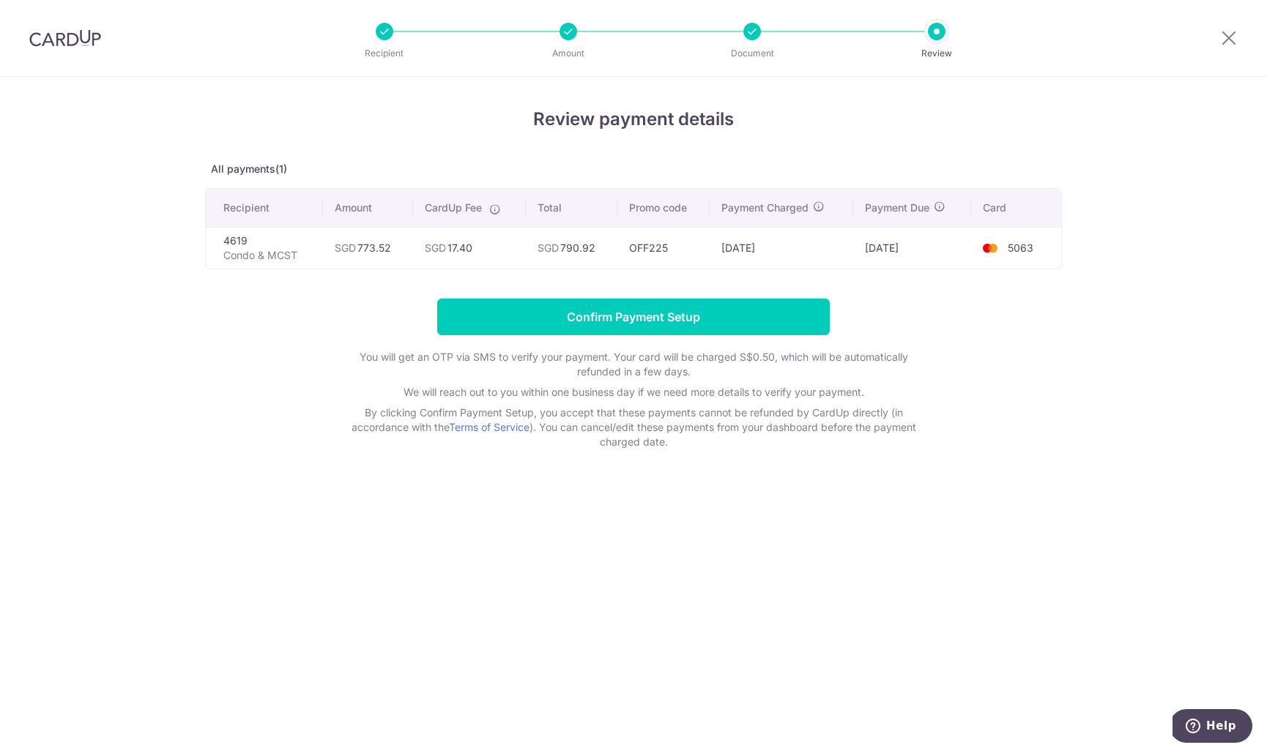
click at [238, 250] on p "Condo & MCST" at bounding box center [267, 255] width 88 height 15
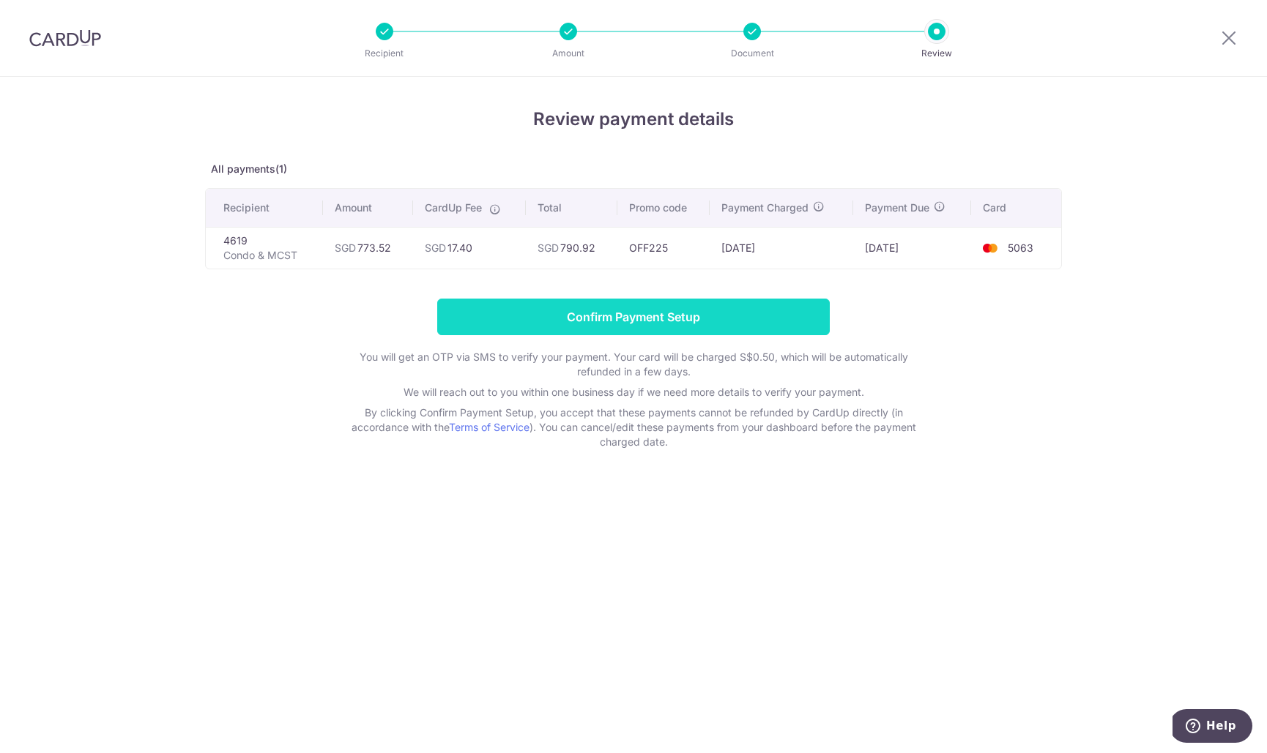
click at [642, 317] on input "Confirm Payment Setup" at bounding box center [633, 317] width 392 height 37
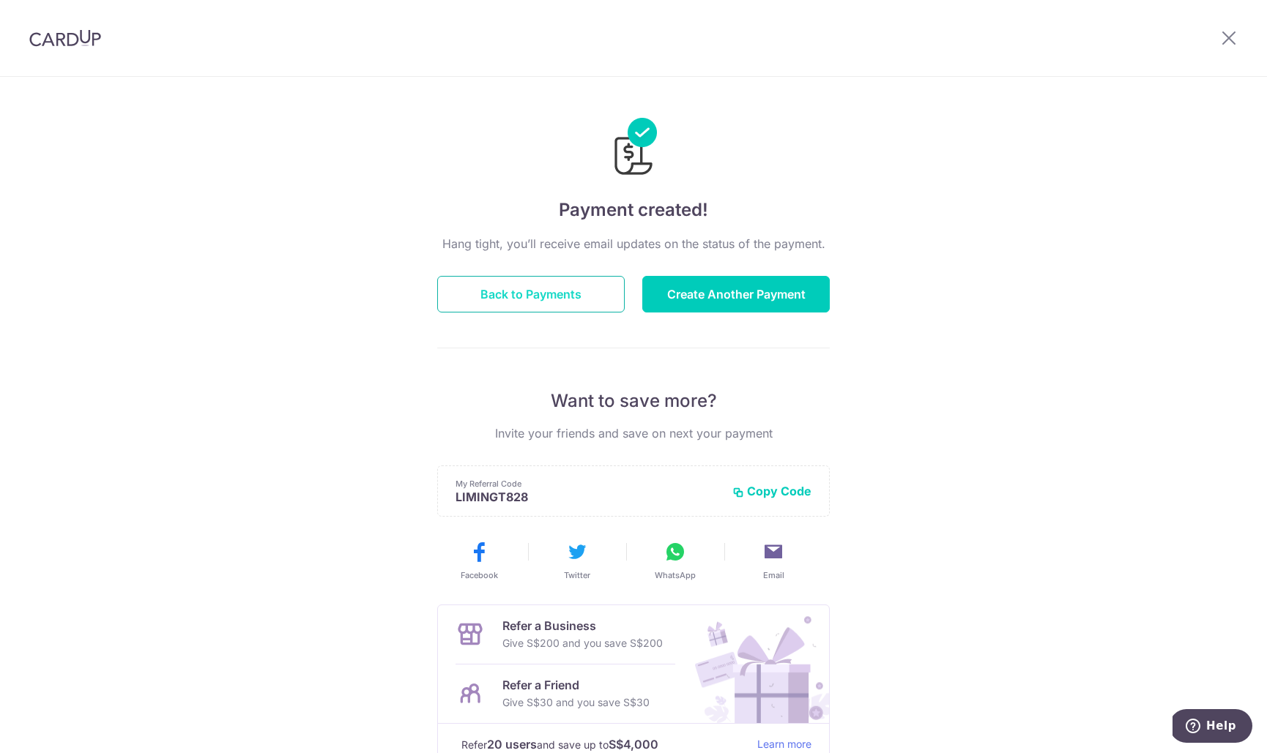
click at [554, 302] on button "Back to Payments" at bounding box center [530, 294] width 187 height 37
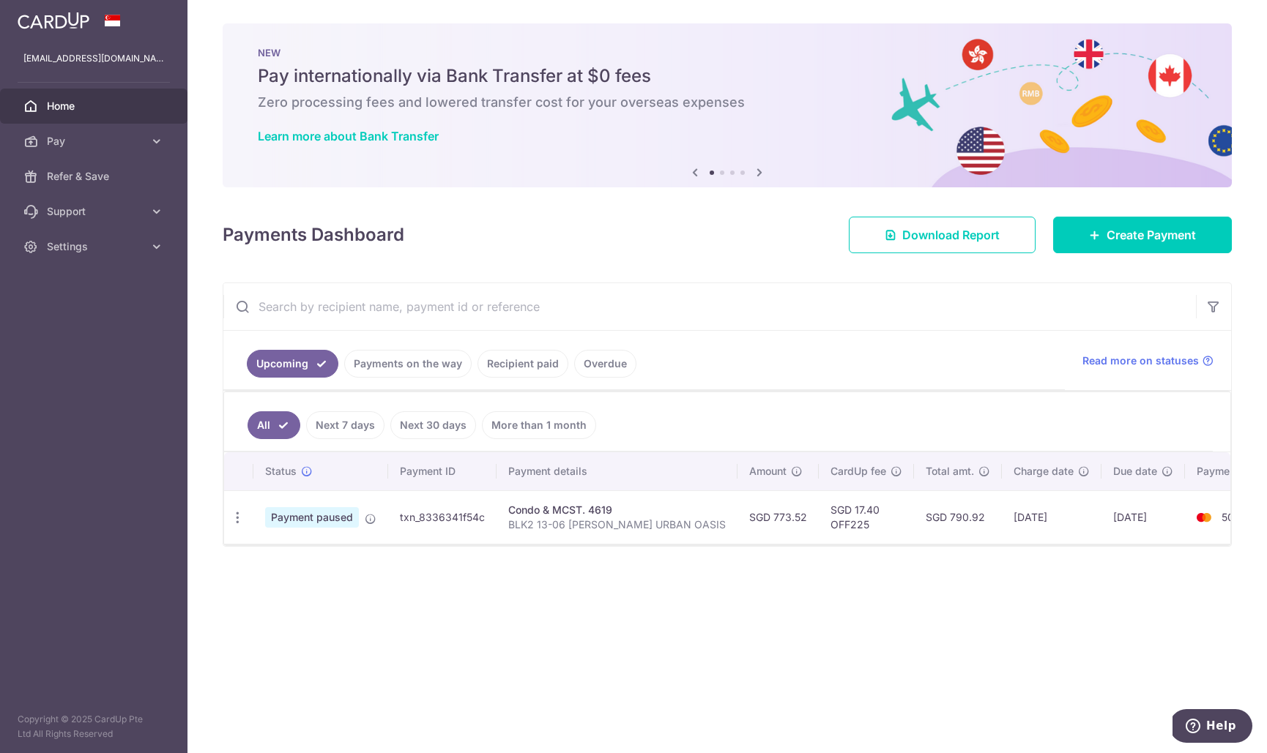
click at [418, 523] on td "txn_8336341f54c" at bounding box center [442, 517] width 108 height 53
click at [372, 521] on icon at bounding box center [371, 519] width 12 height 12
click at [369, 518] on icon at bounding box center [371, 519] width 12 height 12
click at [370, 518] on icon at bounding box center [371, 519] width 12 height 12
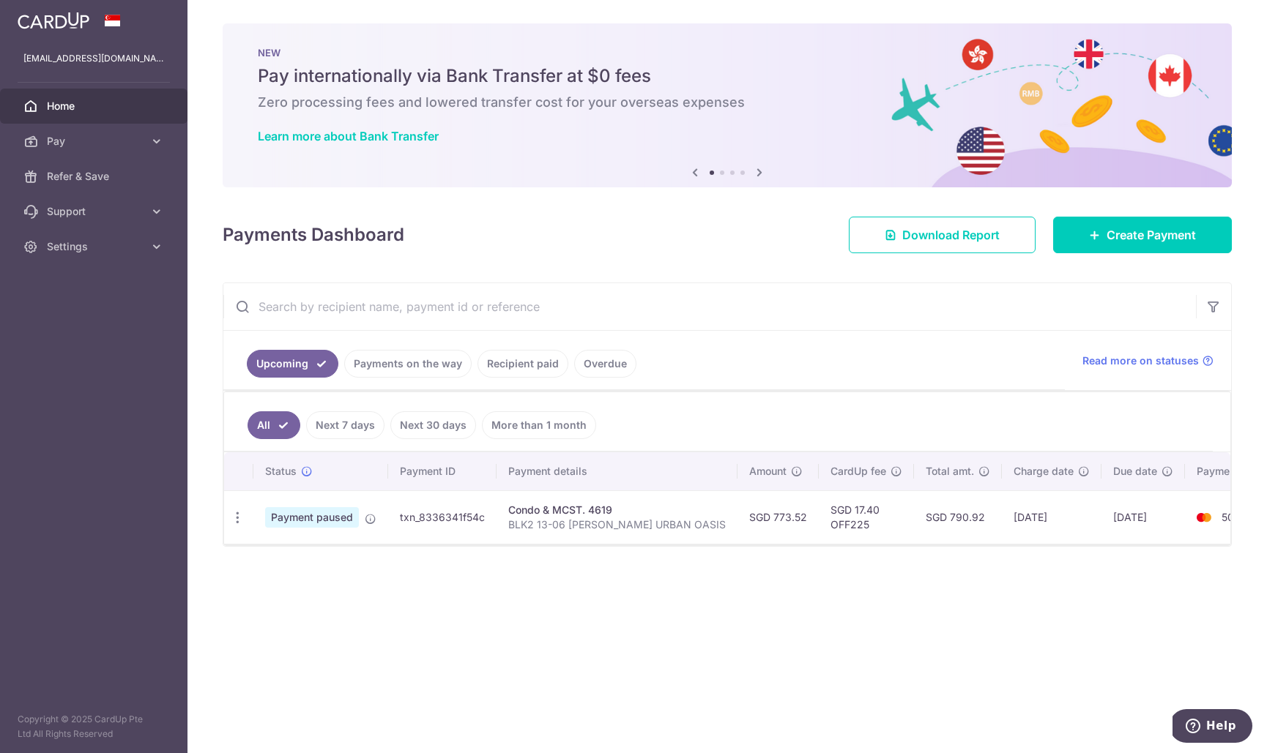
click at [484, 511] on td "txn_8336341f54c" at bounding box center [442, 517] width 108 height 53
click at [598, 518] on p "BLK2 13-06 [PERSON_NAME] URBAN OASIS" at bounding box center [616, 525] width 217 height 15
click at [628, 540] on td "Condo & MCST. 4619 BLK2 13-06 [PERSON_NAME] URBAN OASIS" at bounding box center [616, 517] width 241 height 53
click at [739, 521] on td "SGD 773.52" at bounding box center [777, 517] width 81 height 53
click at [340, 519] on span "Payment paused" at bounding box center [312, 517] width 94 height 21
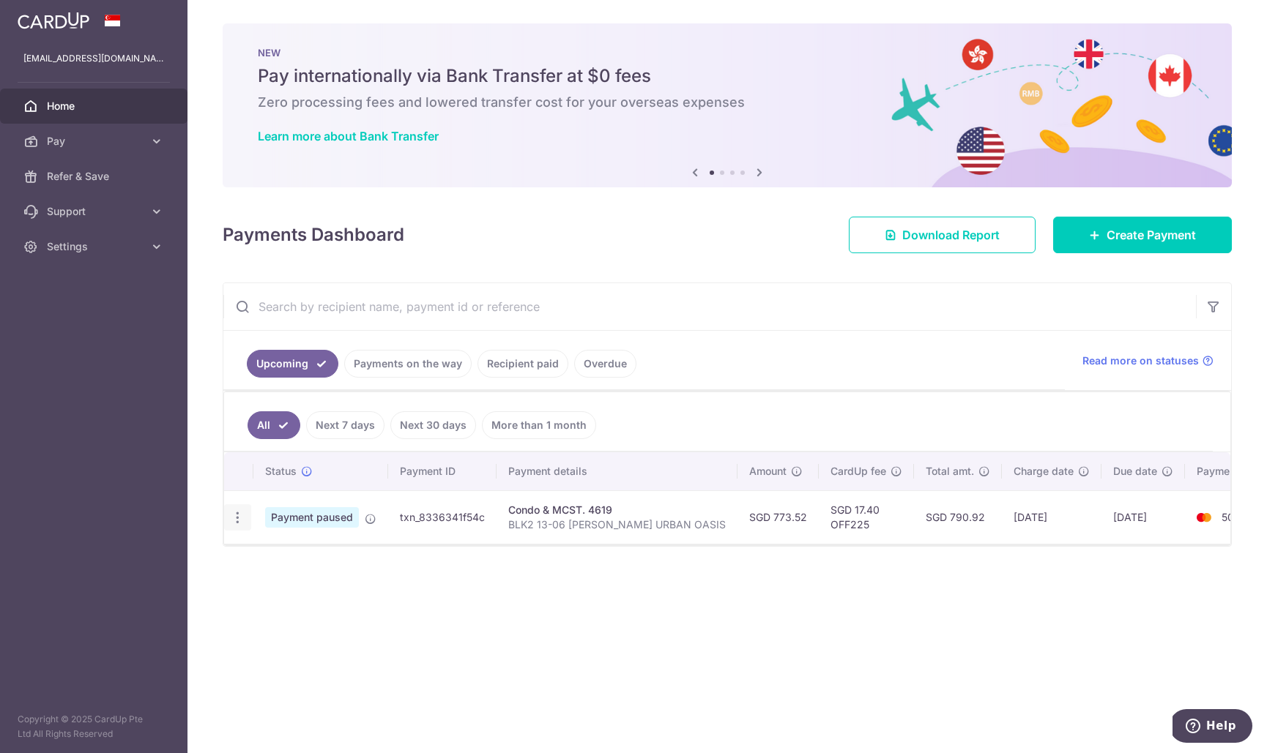
click at [240, 519] on icon "button" at bounding box center [237, 517] width 15 height 15
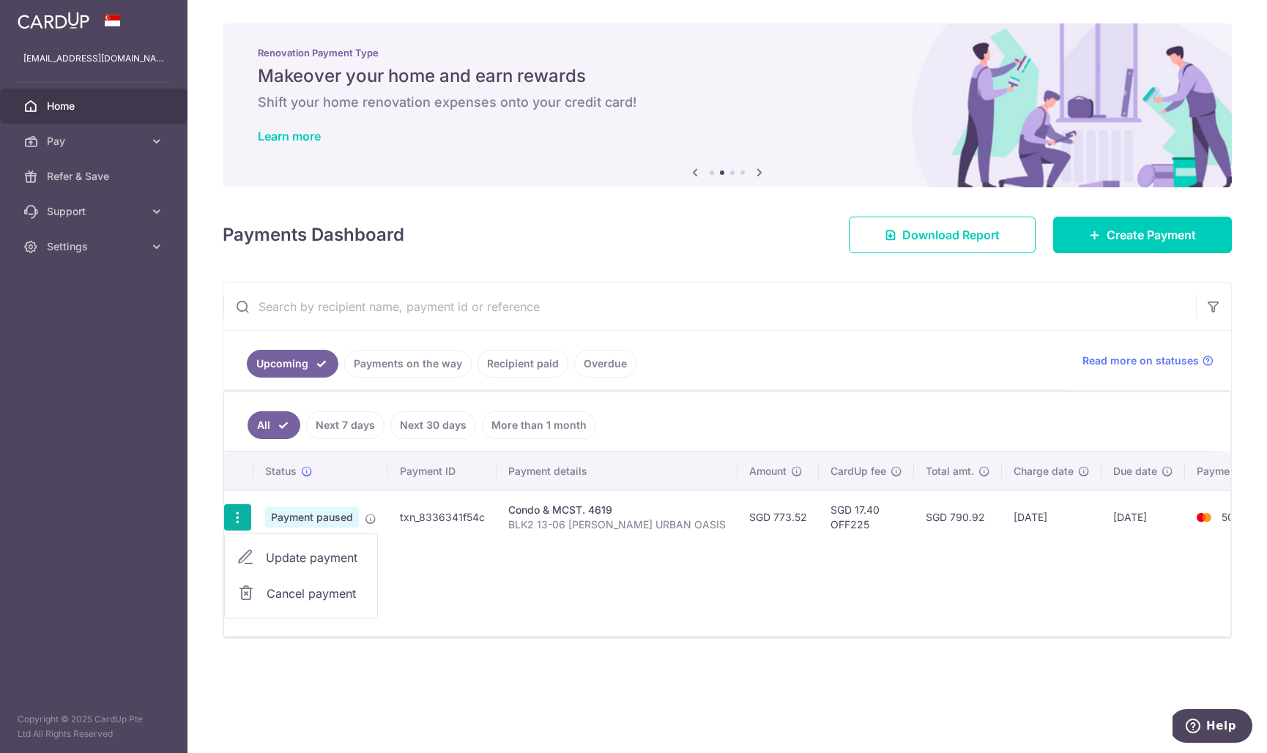
click at [308, 565] on span "Update payment" at bounding box center [316, 558] width 100 height 18
radio input "true"
type input "773.52"
type input "[DATE]"
type input "BLK2 13-06 [PERSON_NAME] URBAN OASIS"
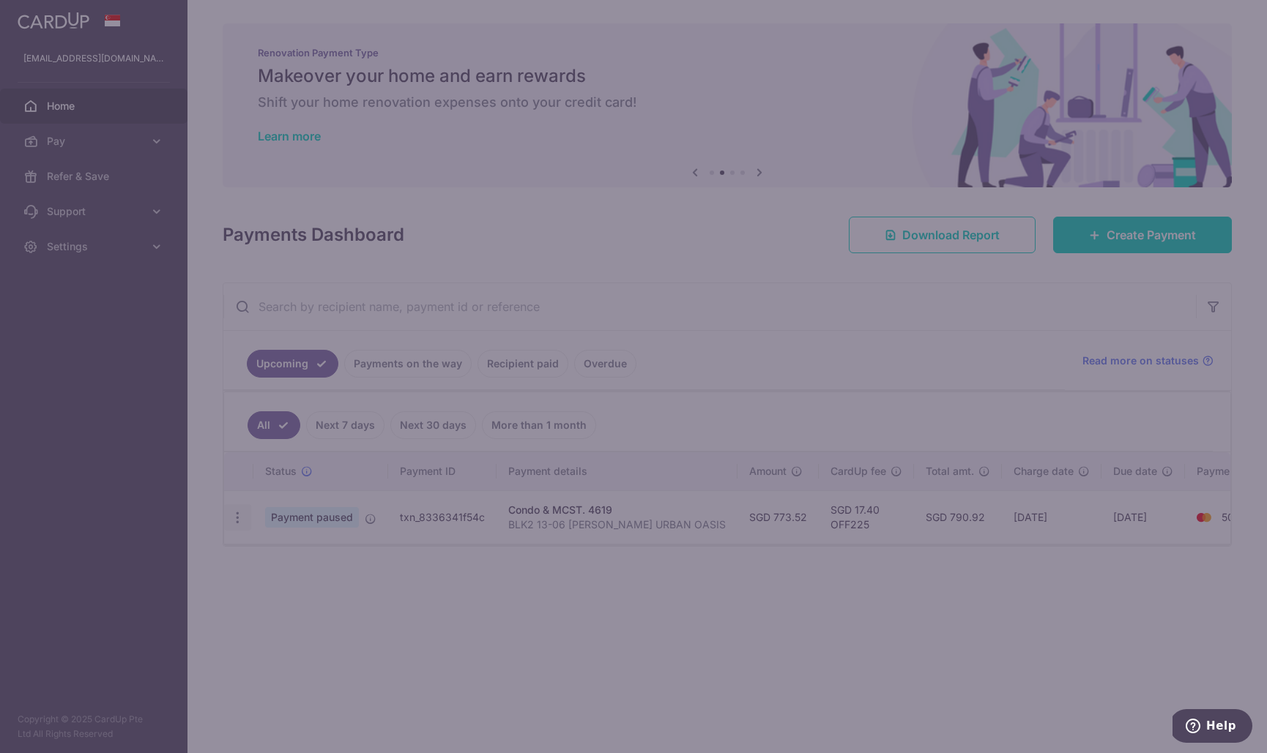
type input "OFF225"
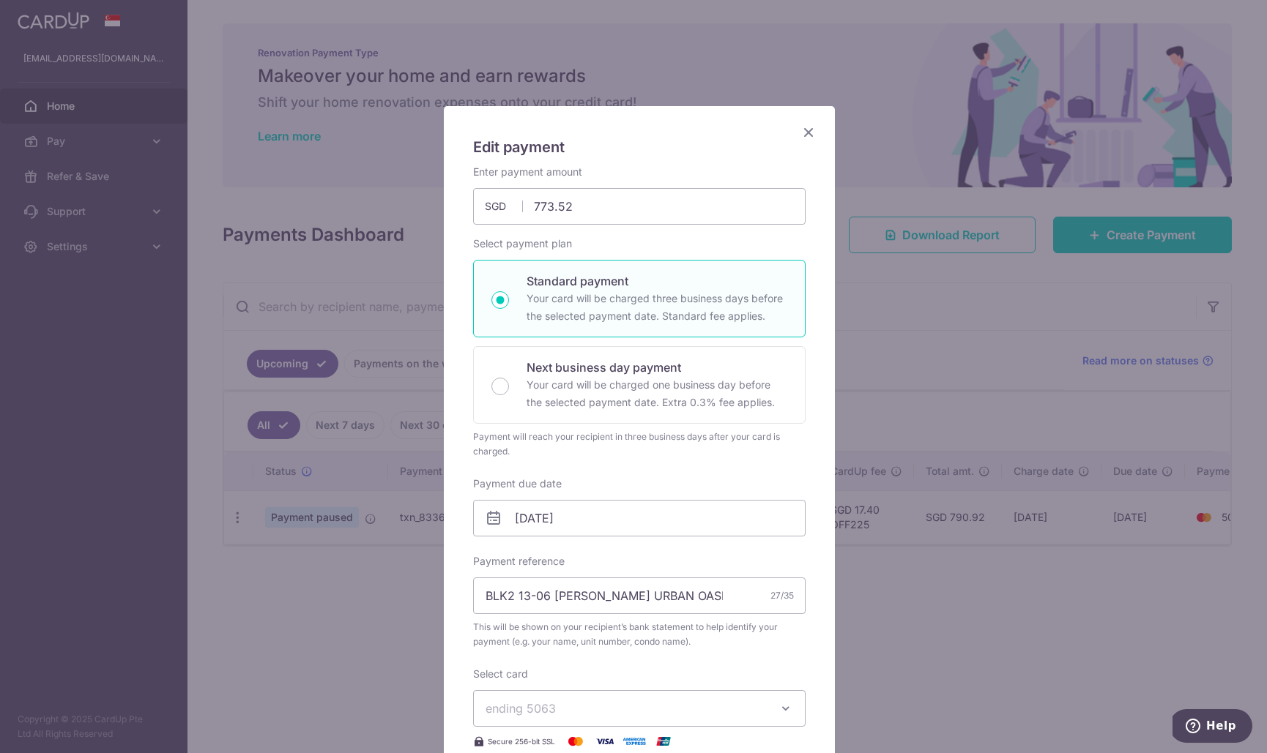
click at [808, 131] on icon "Close" at bounding box center [809, 132] width 18 height 18
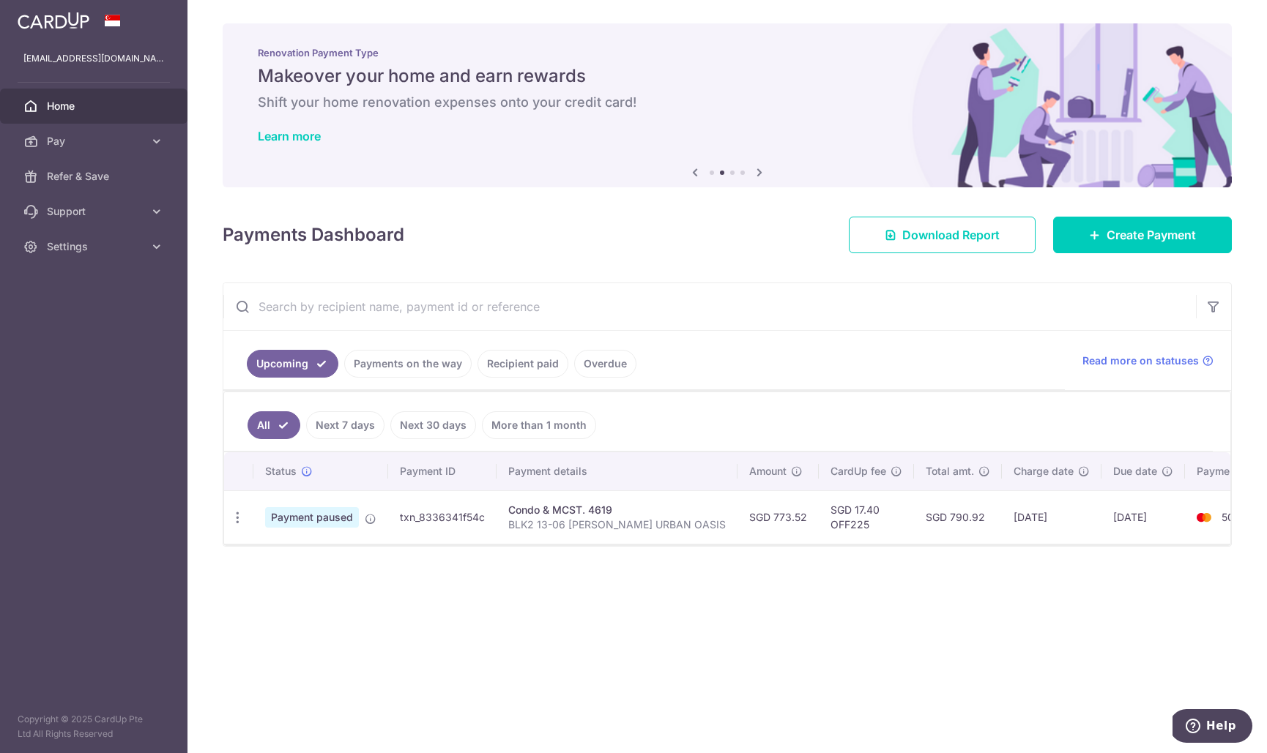
click at [439, 557] on div "× Pause Schedule Pause all future payments in this series Pause just this one p…" at bounding box center [726, 376] width 1079 height 753
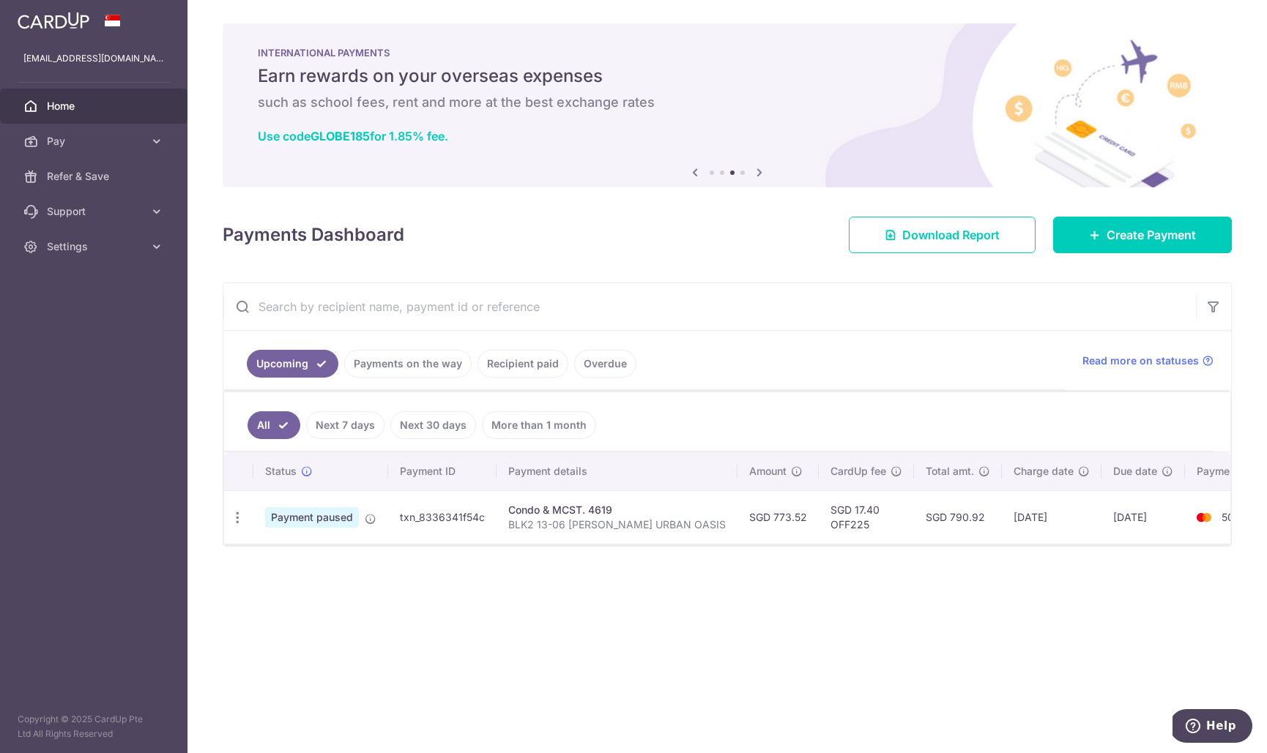
click at [435, 520] on td "txn_8336341f54c" at bounding box center [442, 517] width 108 height 53
click at [1164, 357] on span "Read more on statuses" at bounding box center [1140, 361] width 116 height 15
